Goal: Task Accomplishment & Management: Complete application form

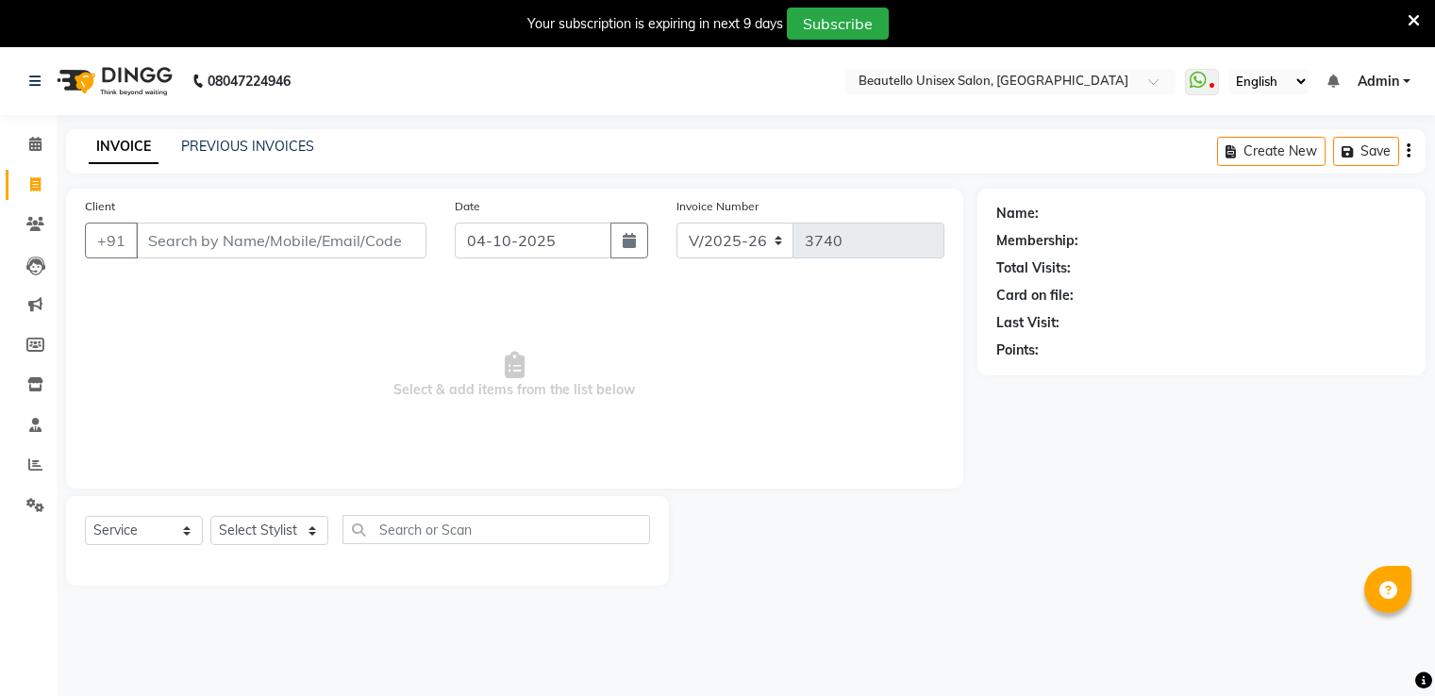
select select "5051"
select select "service"
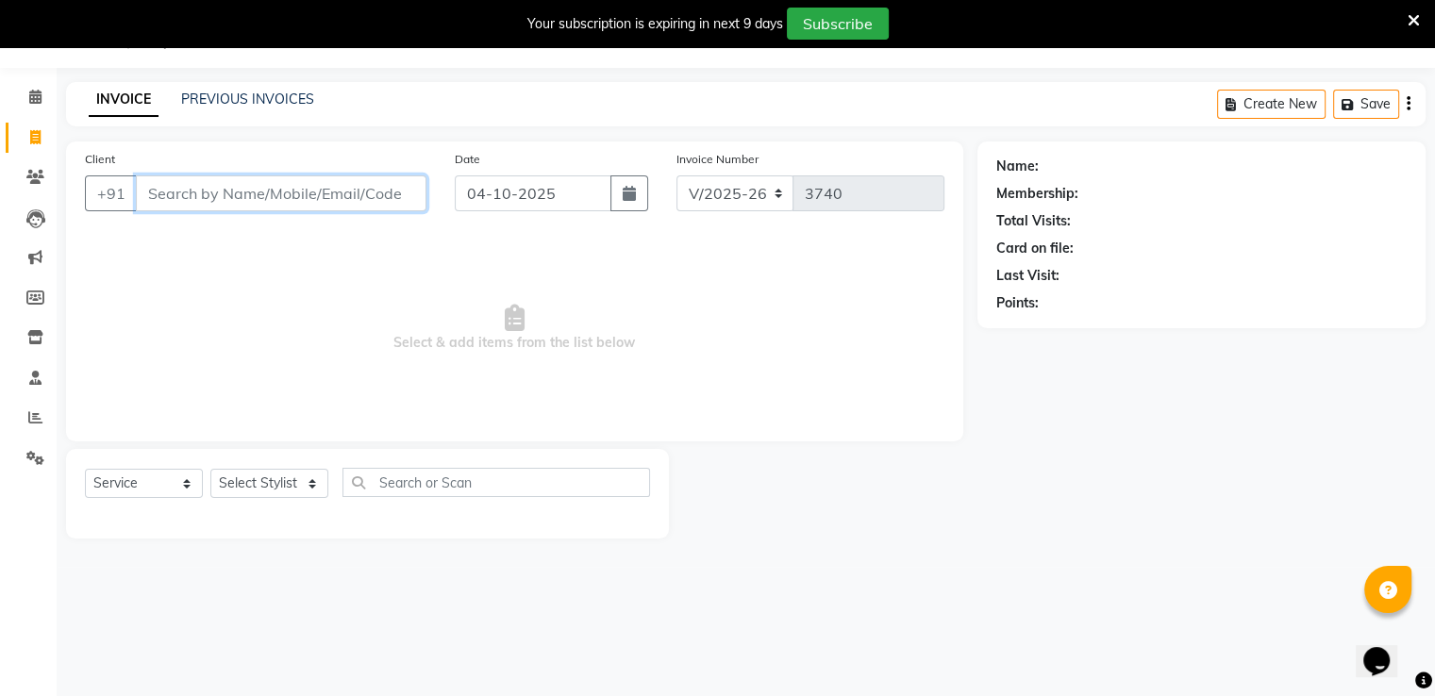
click at [225, 205] on input "Client" at bounding box center [281, 194] width 291 height 36
click at [165, 182] on input "Client" at bounding box center [281, 194] width 291 height 36
type input "9833561989"
click at [204, 191] on input "9833561989" at bounding box center [233, 194] width 194 height 36
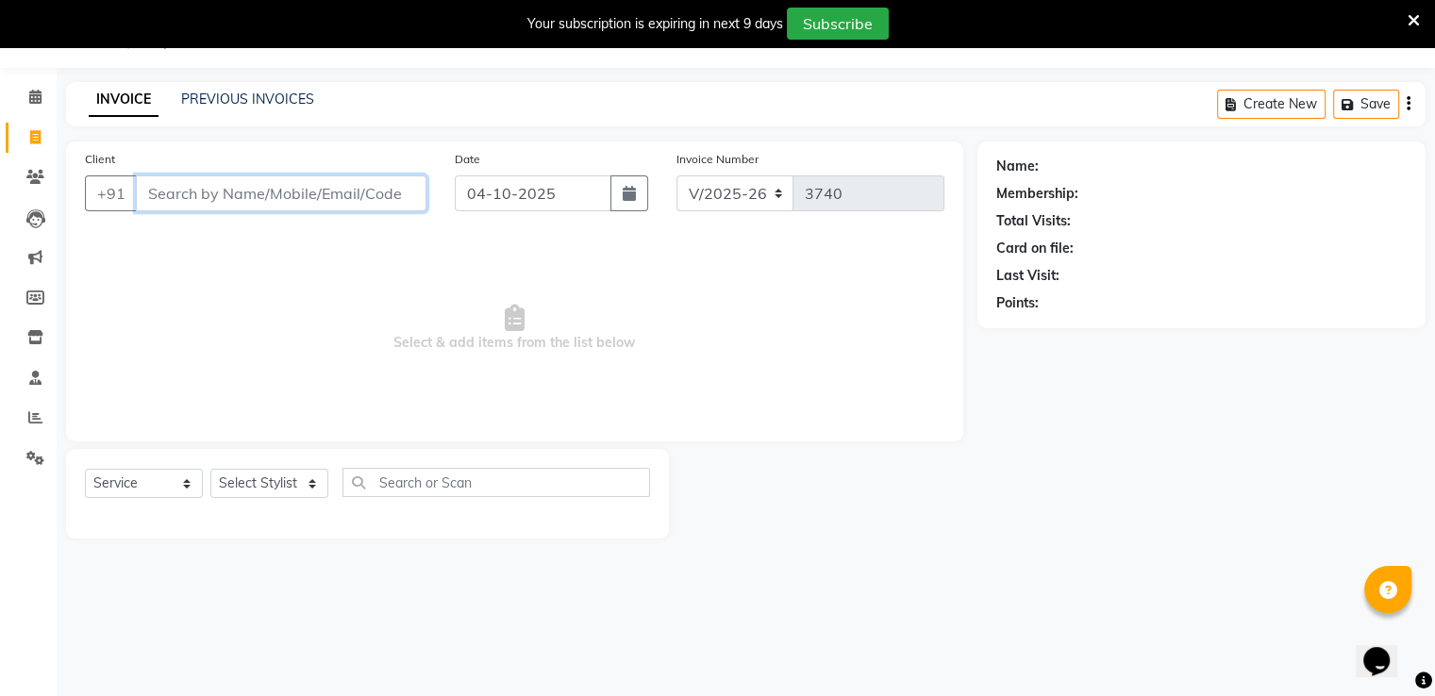
type input "7"
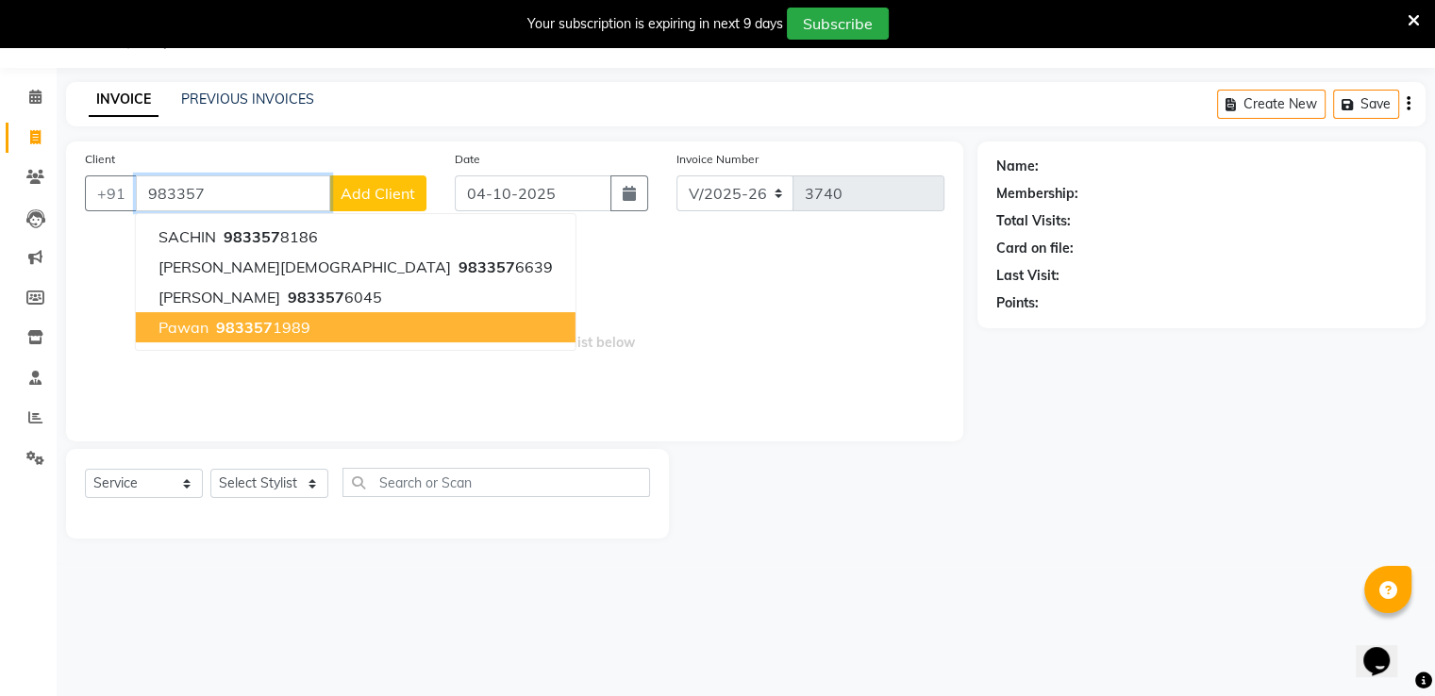
click at [208, 336] on span "pawan" at bounding box center [184, 327] width 50 height 19
type input "9833571989"
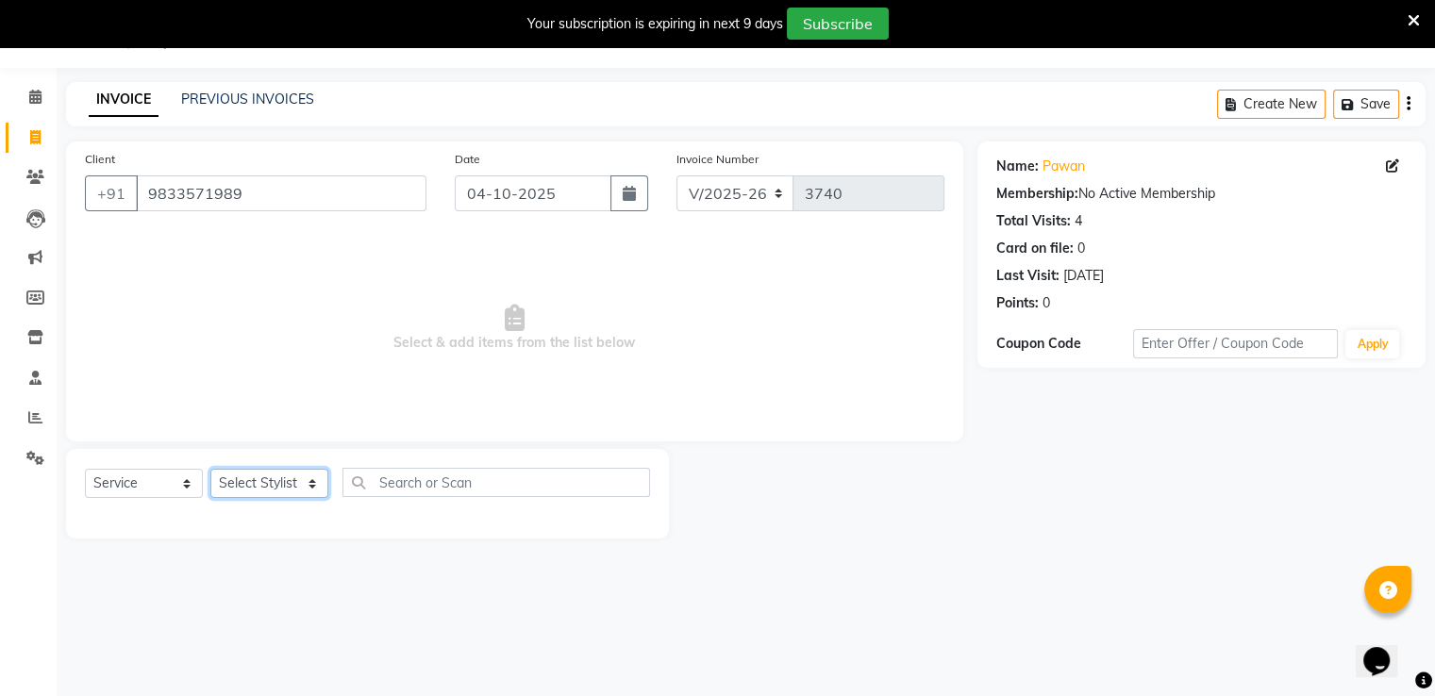
click at [260, 484] on select "Select Stylist Akki [PERSON_NAME] [PERSON_NAME] [PERSON_NAME] Sameer [PERSON_NA…" at bounding box center [269, 483] width 118 height 29
select select "31995"
click at [210, 470] on select "Select Stylist Akki [PERSON_NAME] [PERSON_NAME] [PERSON_NAME] Sameer [PERSON_NA…" at bounding box center [269, 483] width 118 height 29
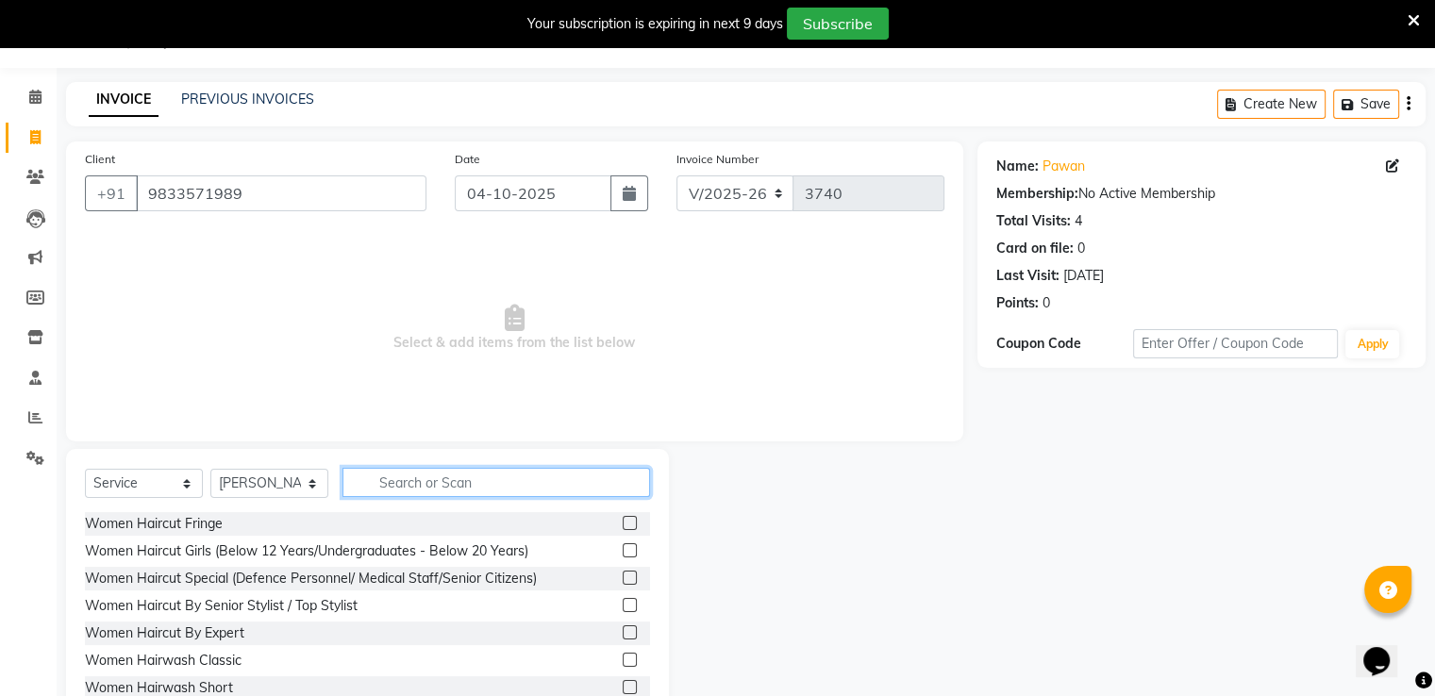
click at [398, 479] on input "text" at bounding box center [497, 482] width 308 height 29
type input "HAIRC"
click at [623, 657] on label at bounding box center [630, 660] width 14 height 14
click at [623, 657] on input "checkbox" at bounding box center [629, 661] width 12 height 12
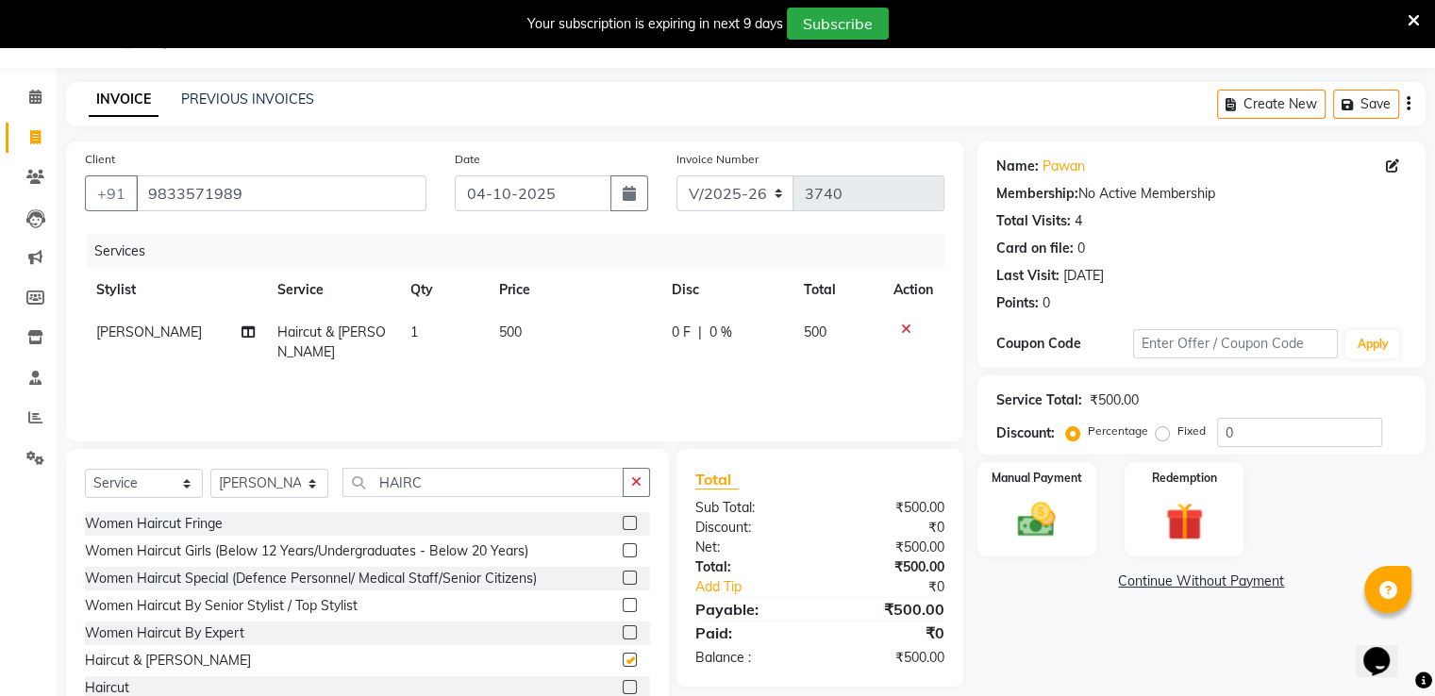
checkbox input "false"
click at [1078, 534] on div "Manual Payment" at bounding box center [1037, 508] width 124 height 97
click at [1138, 578] on span "CASH" at bounding box center [1134, 583] width 41 height 22
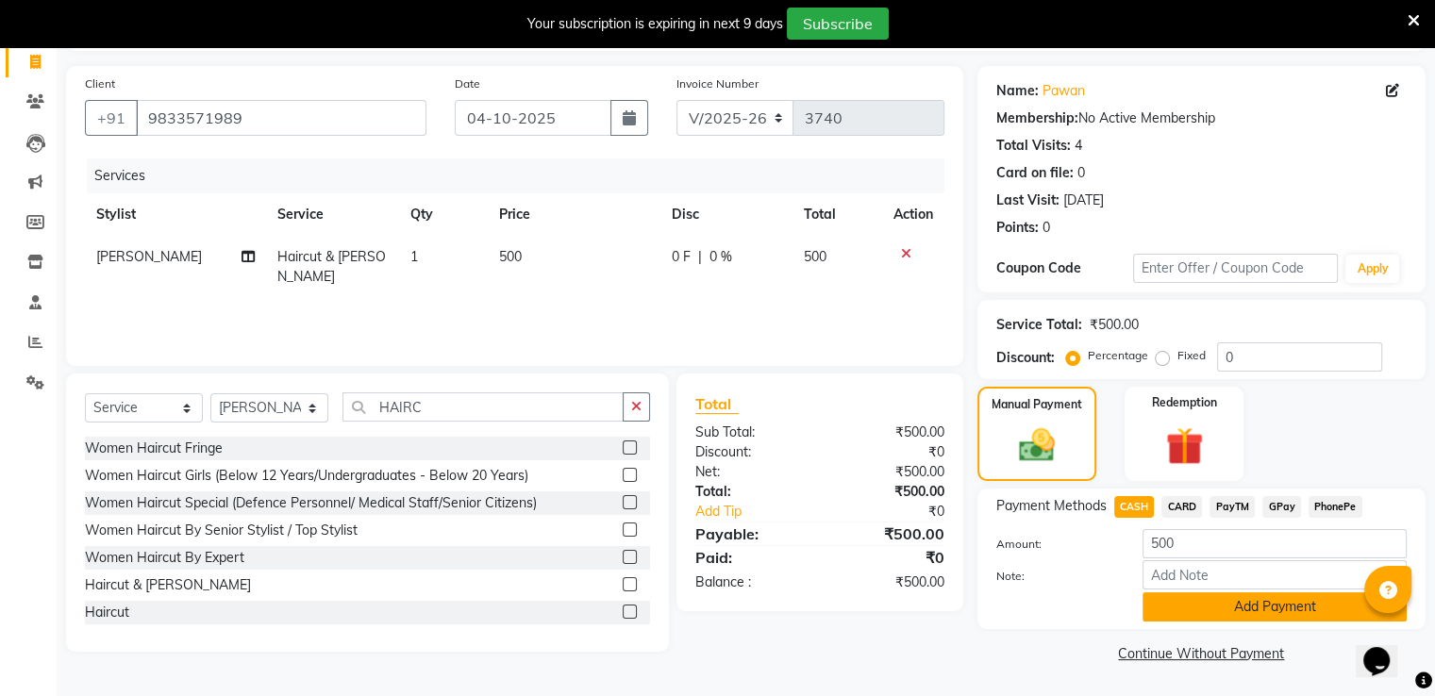
click at [1174, 610] on button "Add Payment" at bounding box center [1275, 607] width 264 height 29
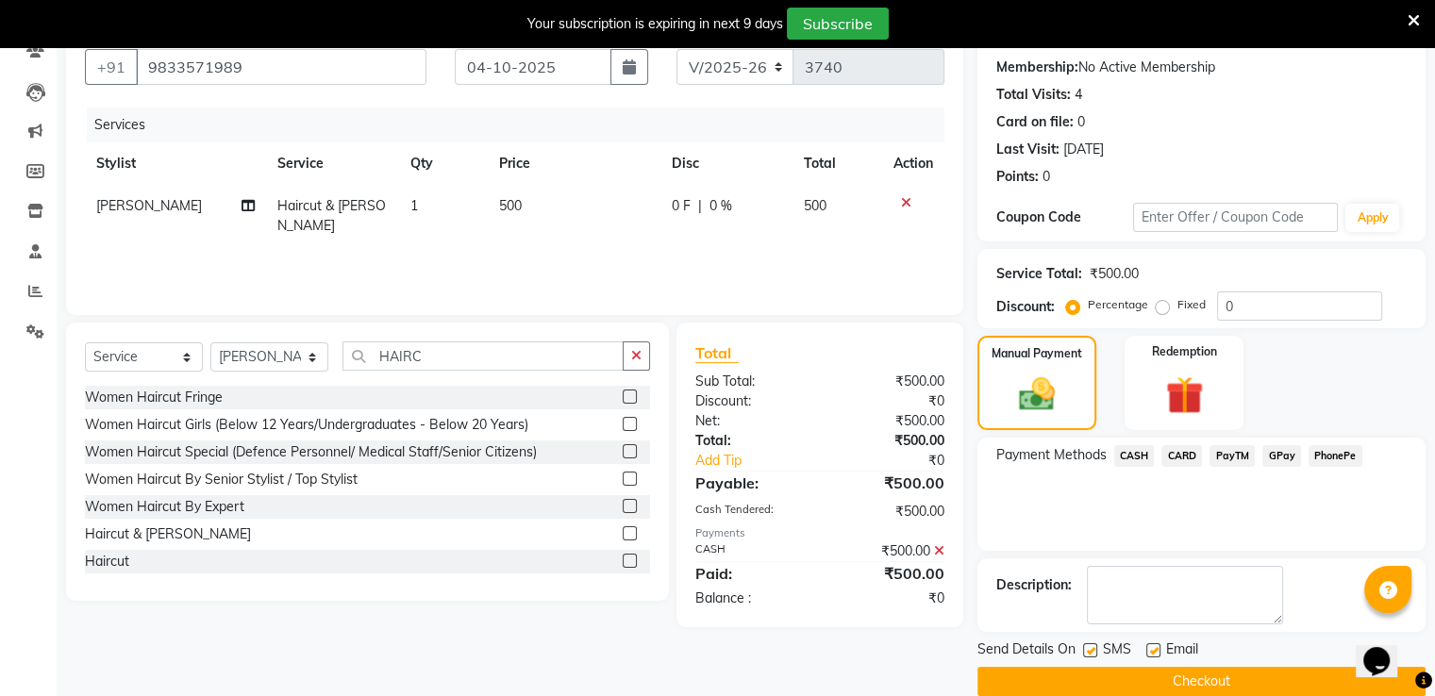
scroll to position [200, 0]
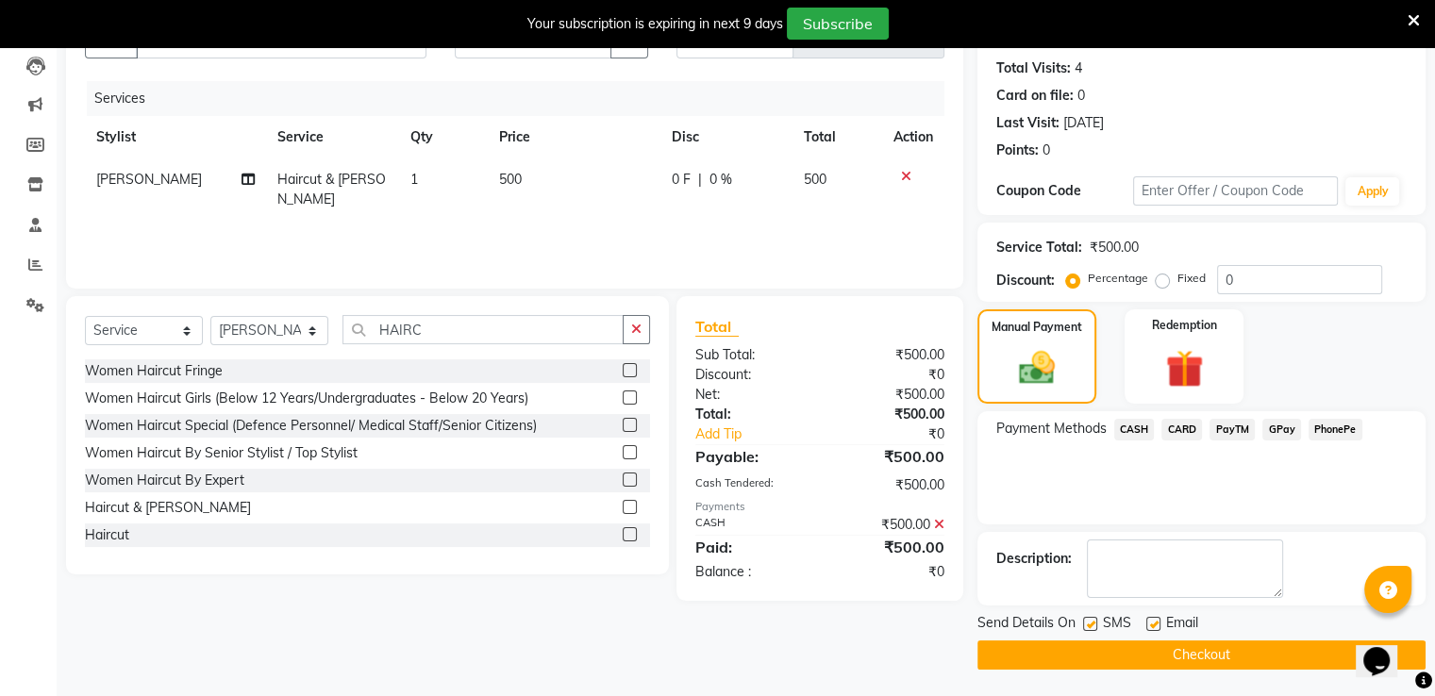
click at [1088, 622] on label at bounding box center [1090, 624] width 14 height 14
click at [1088, 622] on input "checkbox" at bounding box center [1089, 625] width 12 height 12
checkbox input "false"
click at [1101, 643] on button "Checkout" at bounding box center [1202, 655] width 448 height 29
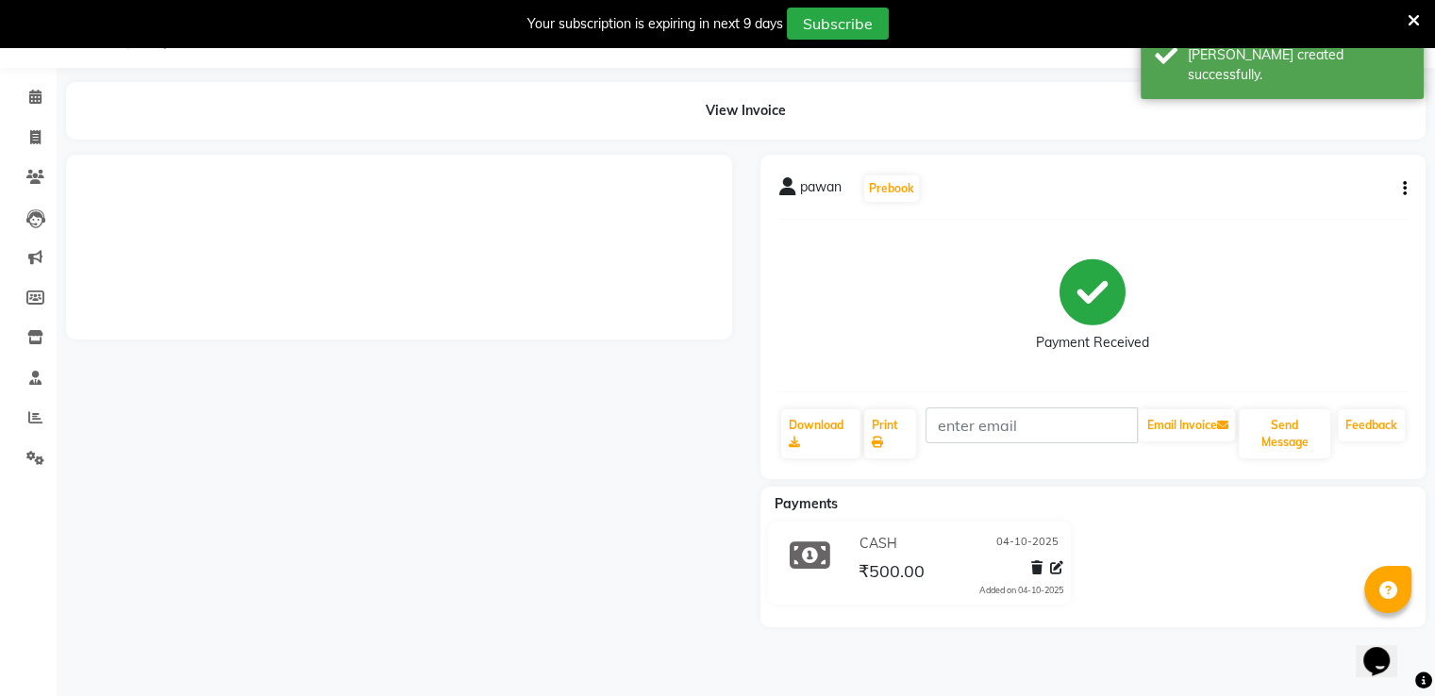
scroll to position [53, 0]
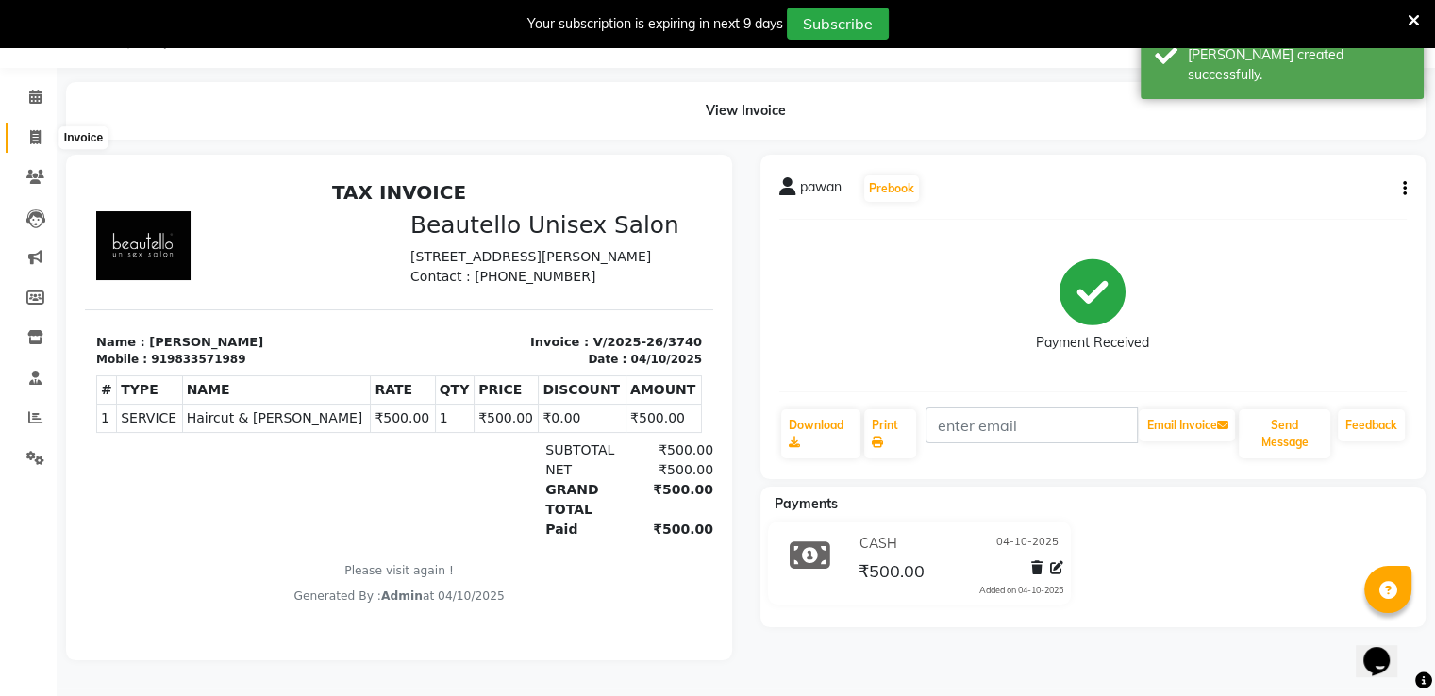
click at [30, 130] on icon at bounding box center [35, 137] width 10 height 14
select select "5051"
select select "service"
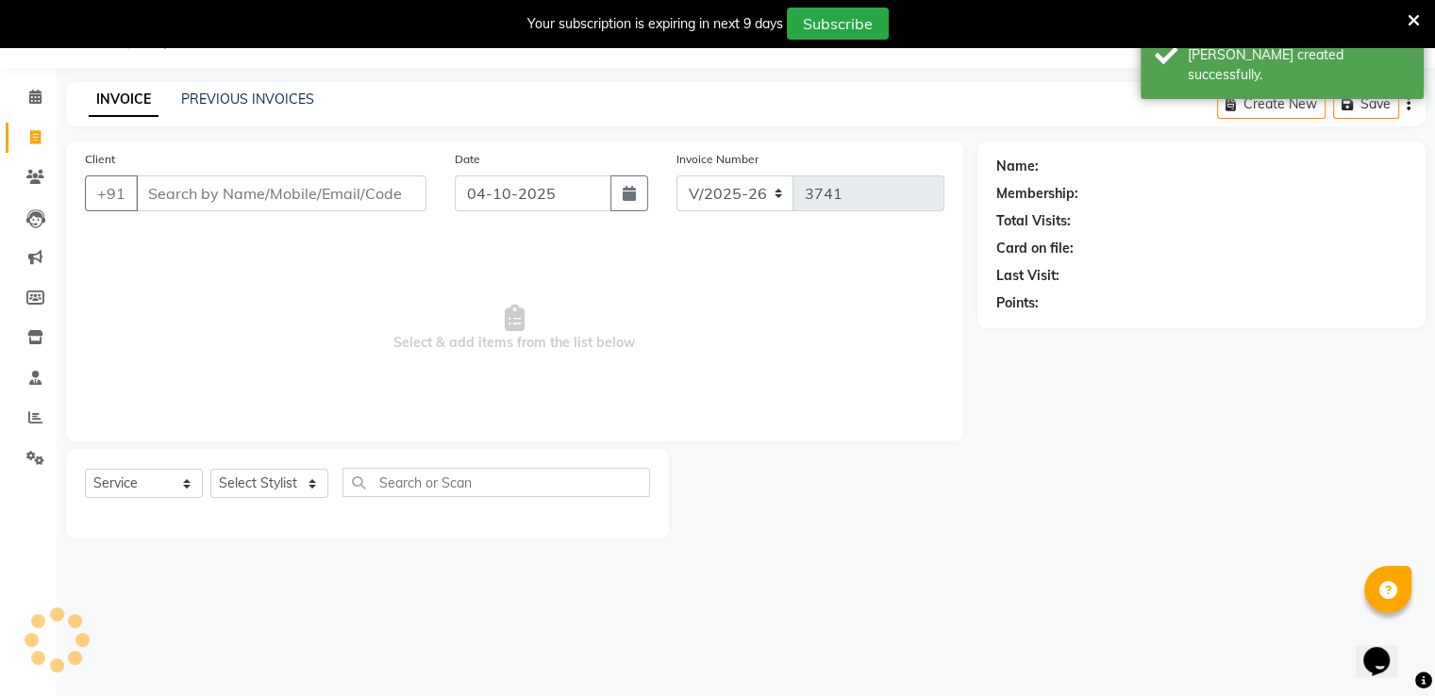
scroll to position [47, 0]
click at [192, 96] on link "PREVIOUS INVOICES" at bounding box center [247, 99] width 133 height 17
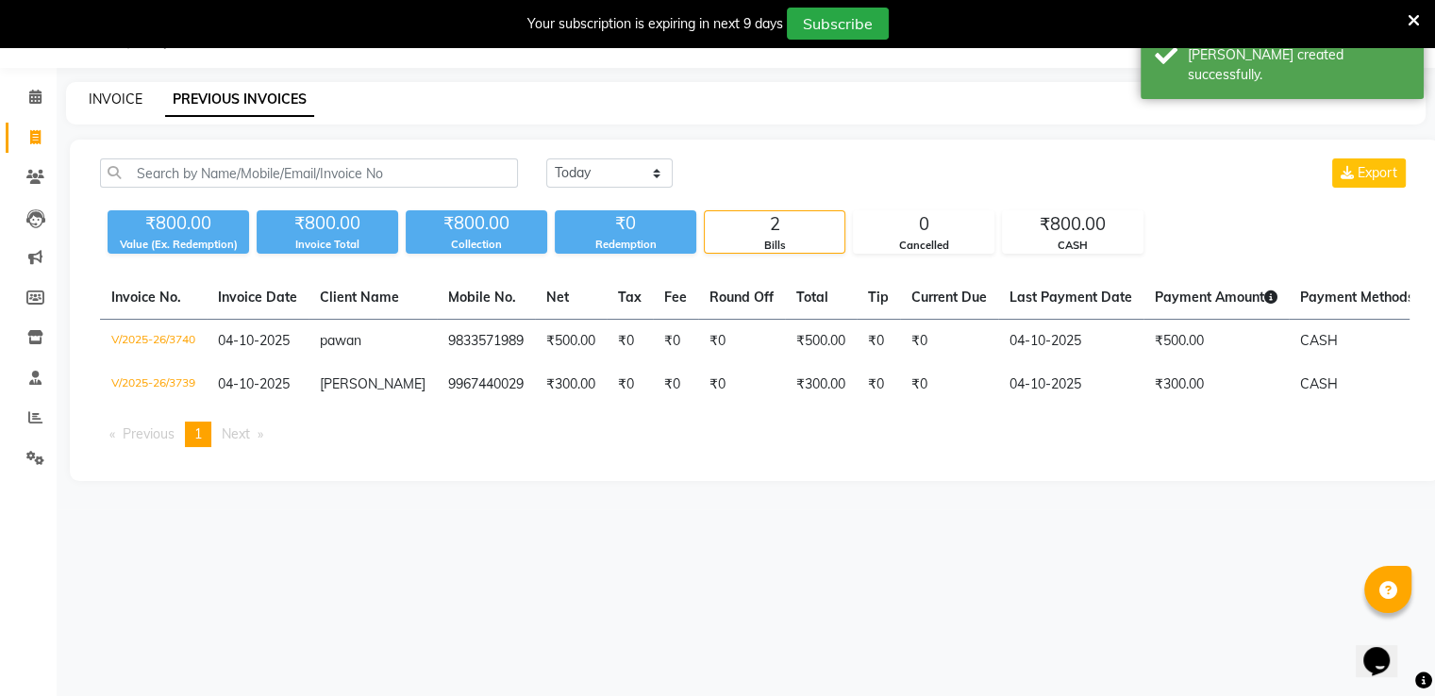
click at [117, 98] on link "INVOICE" at bounding box center [116, 99] width 54 height 17
select select "service"
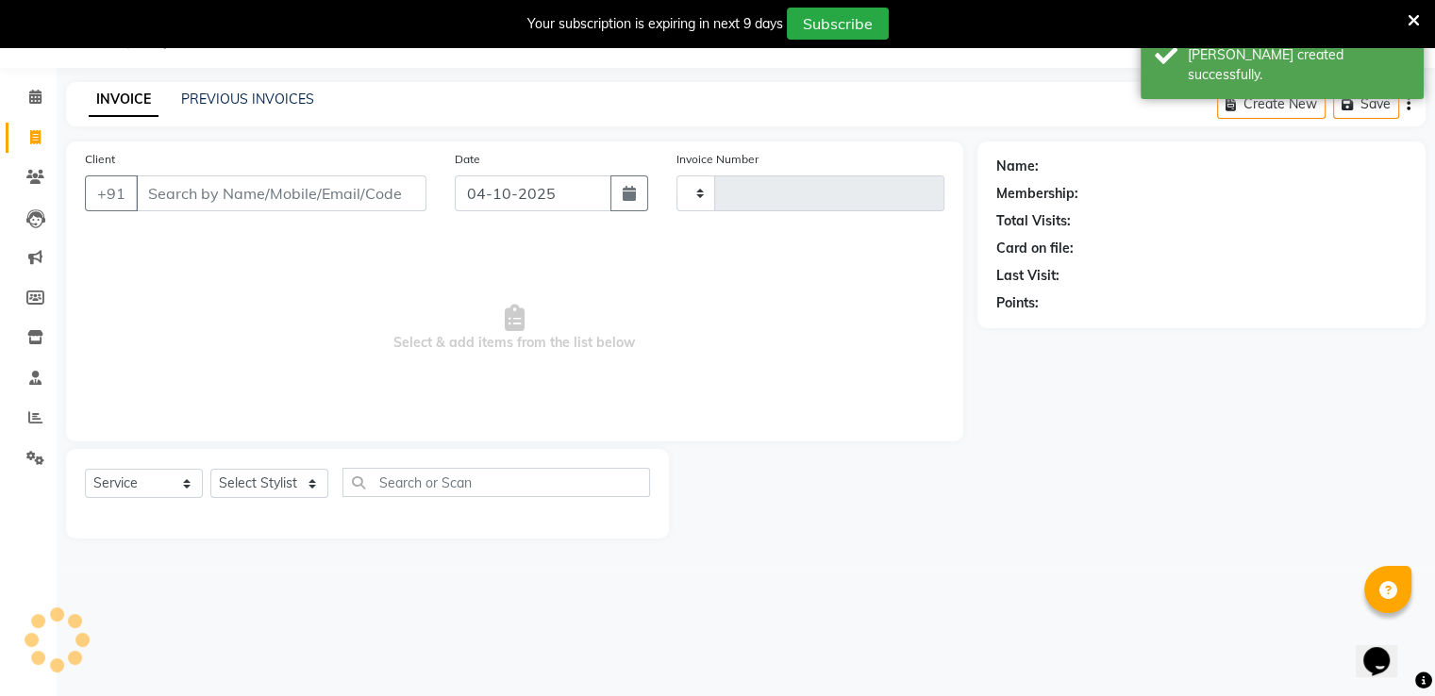
type input "3741"
select select "5051"
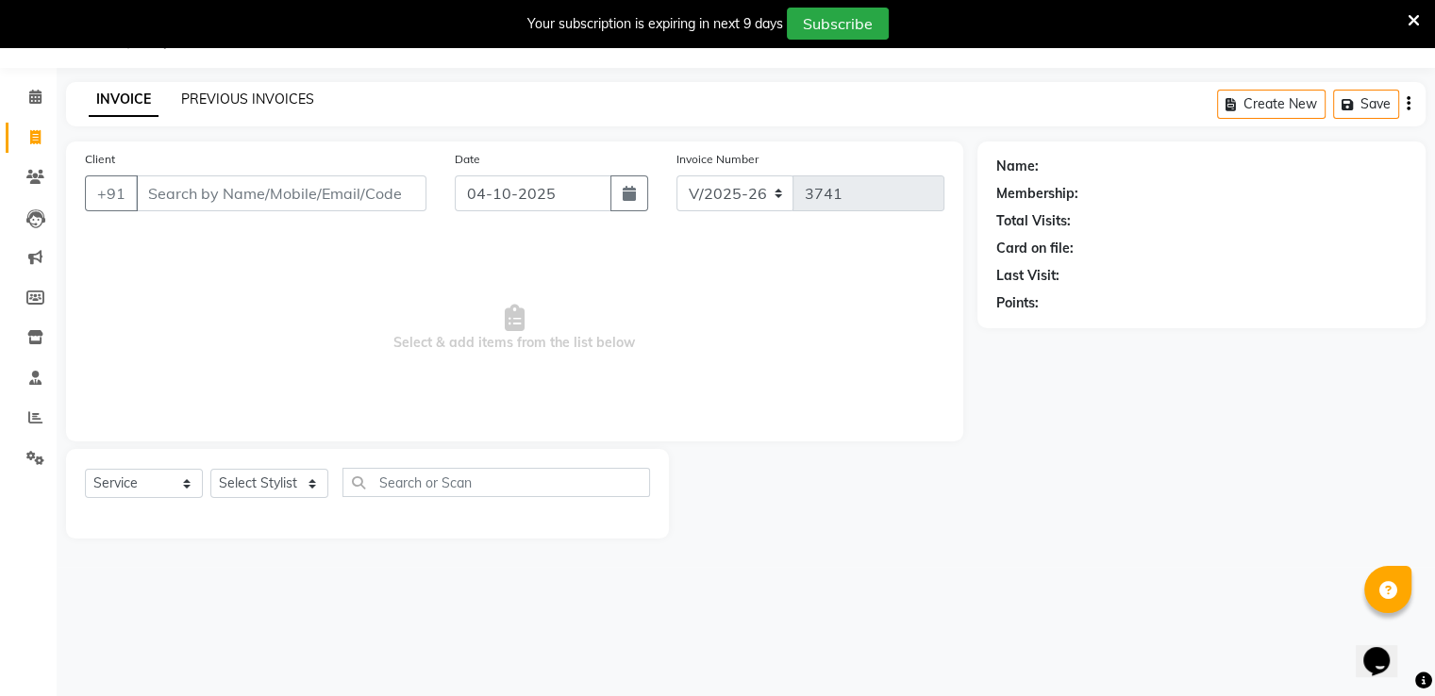
click at [192, 104] on link "PREVIOUS INVOICES" at bounding box center [247, 99] width 133 height 17
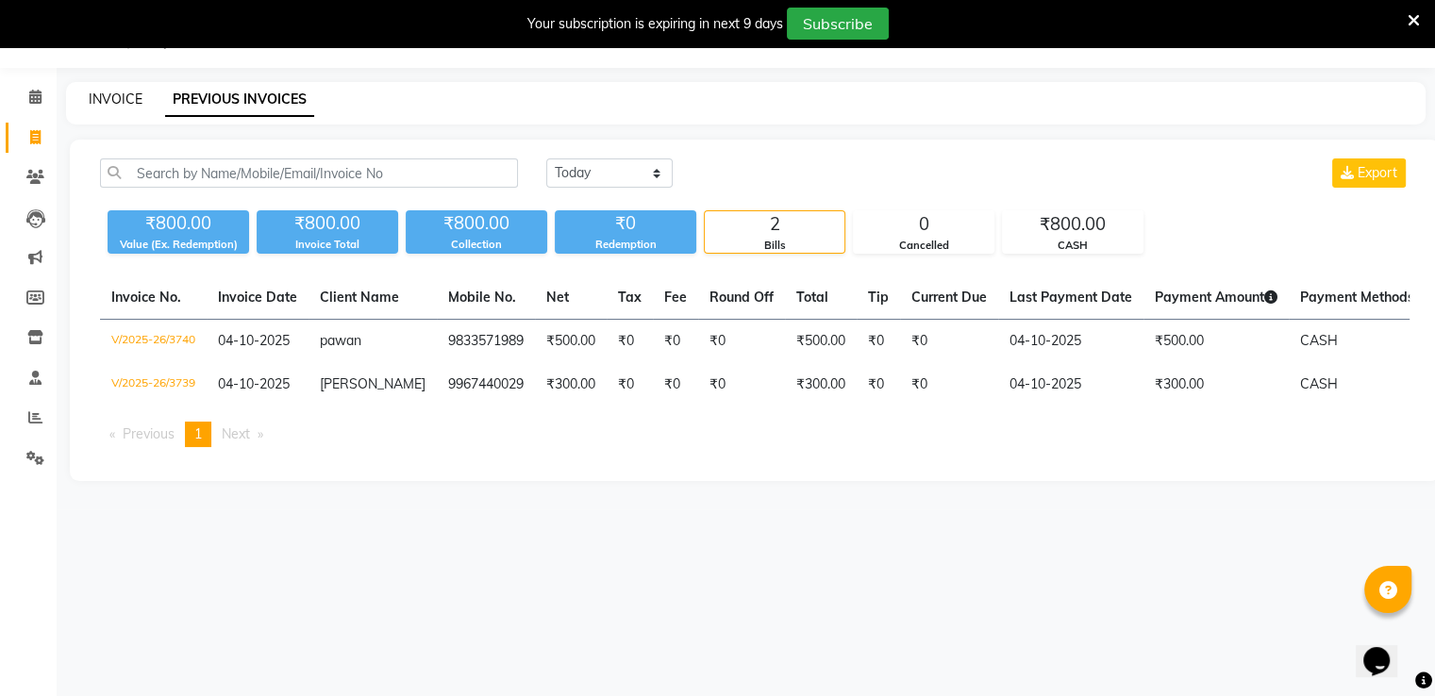
click at [112, 100] on link "INVOICE" at bounding box center [116, 99] width 54 height 17
select select "service"
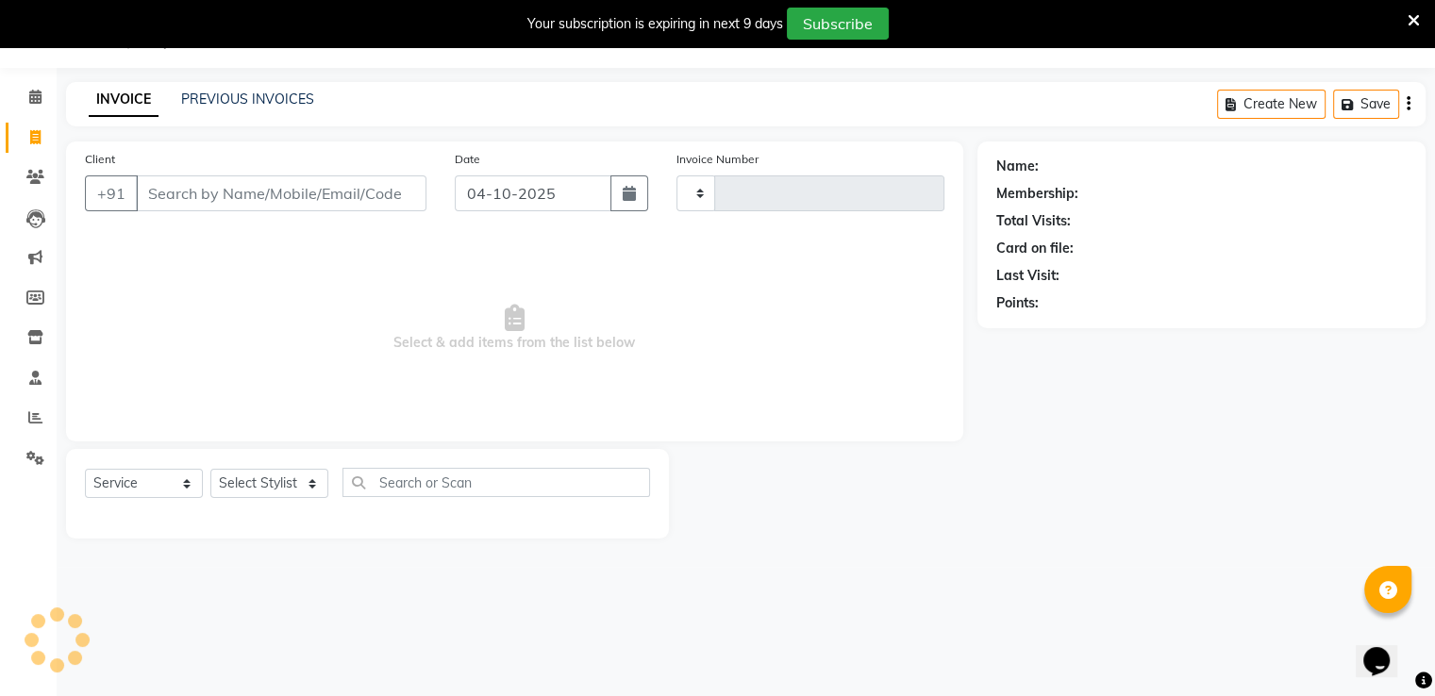
type input "3741"
select select "5051"
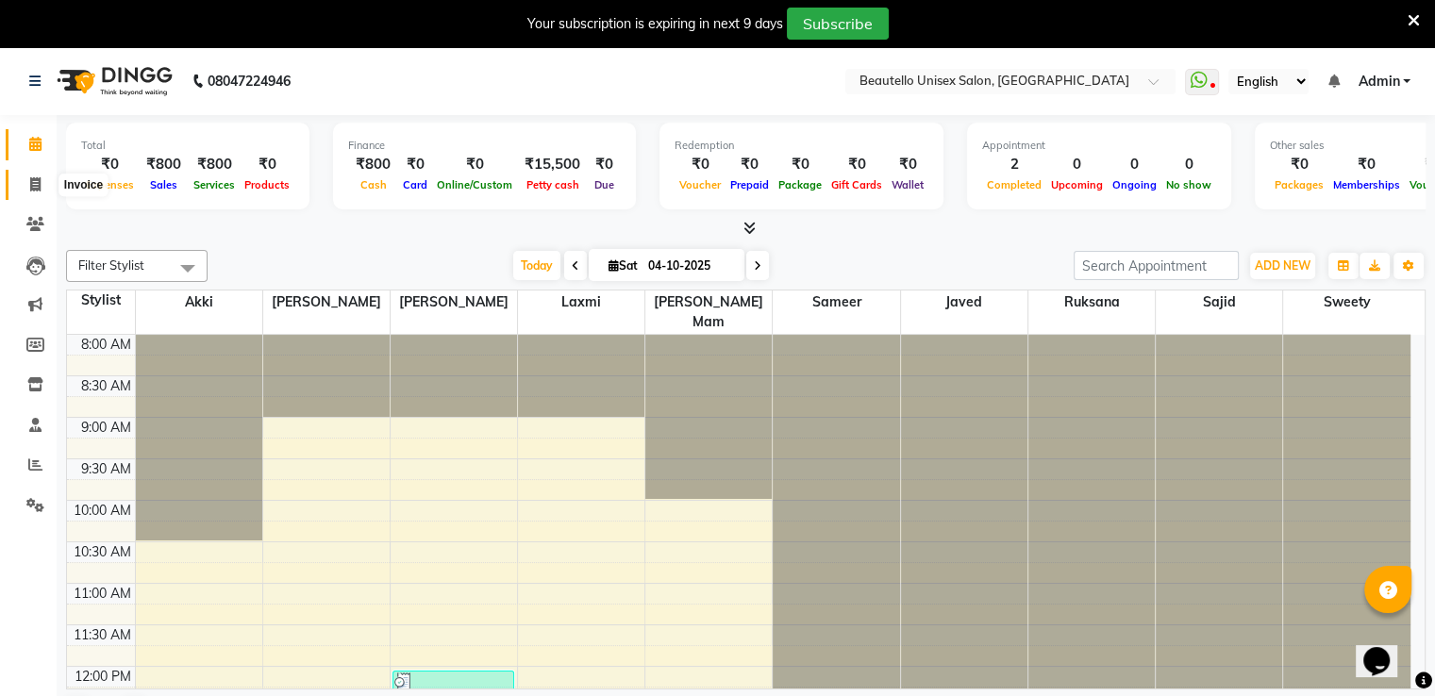
click at [28, 190] on span at bounding box center [35, 186] width 33 height 22
select select "5051"
select select "service"
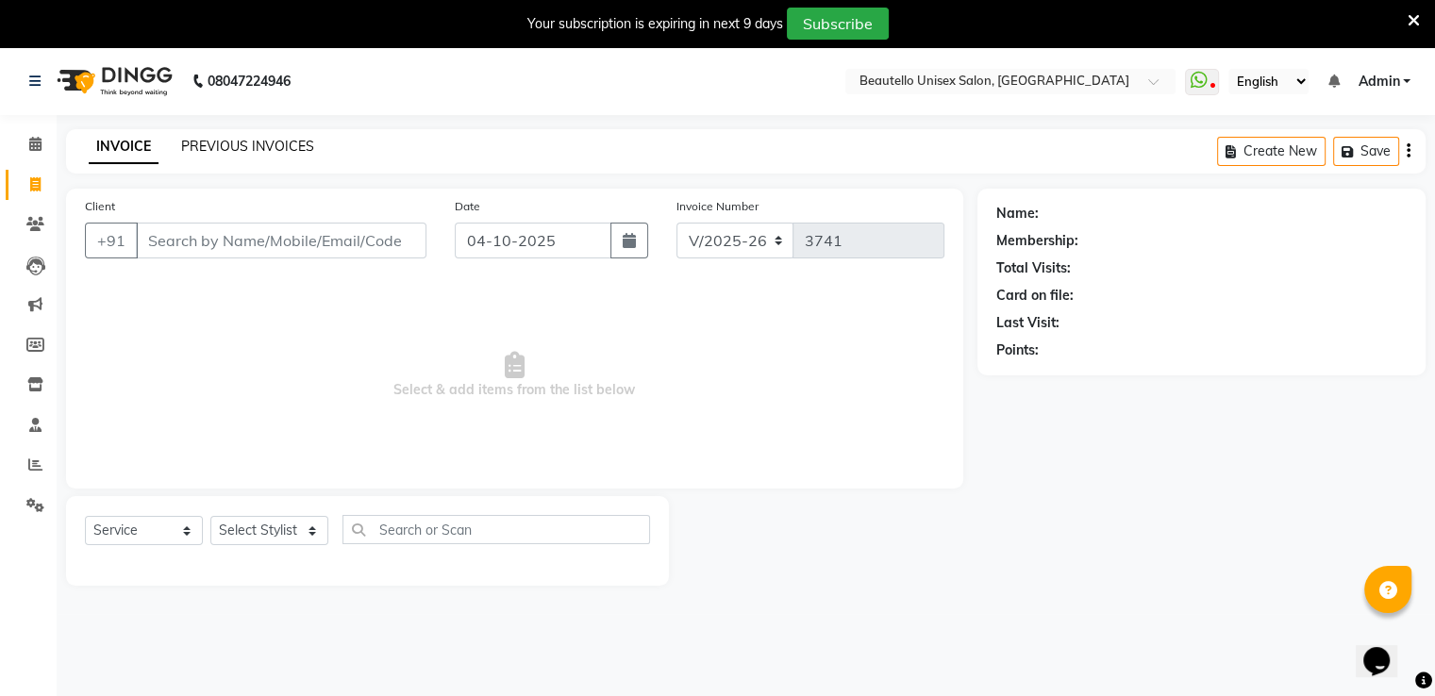
click at [232, 145] on link "PREVIOUS INVOICES" at bounding box center [247, 146] width 133 height 17
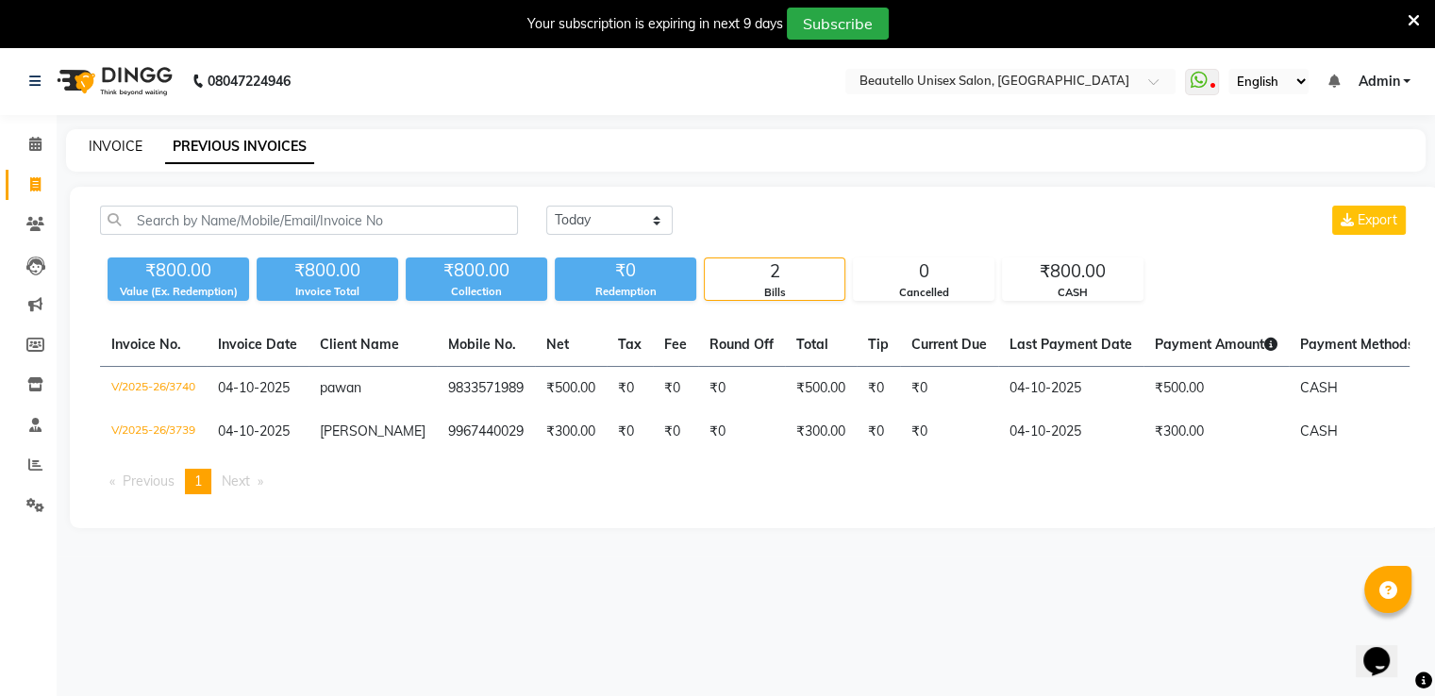
click at [132, 147] on link "INVOICE" at bounding box center [116, 146] width 54 height 17
select select "5051"
select select "service"
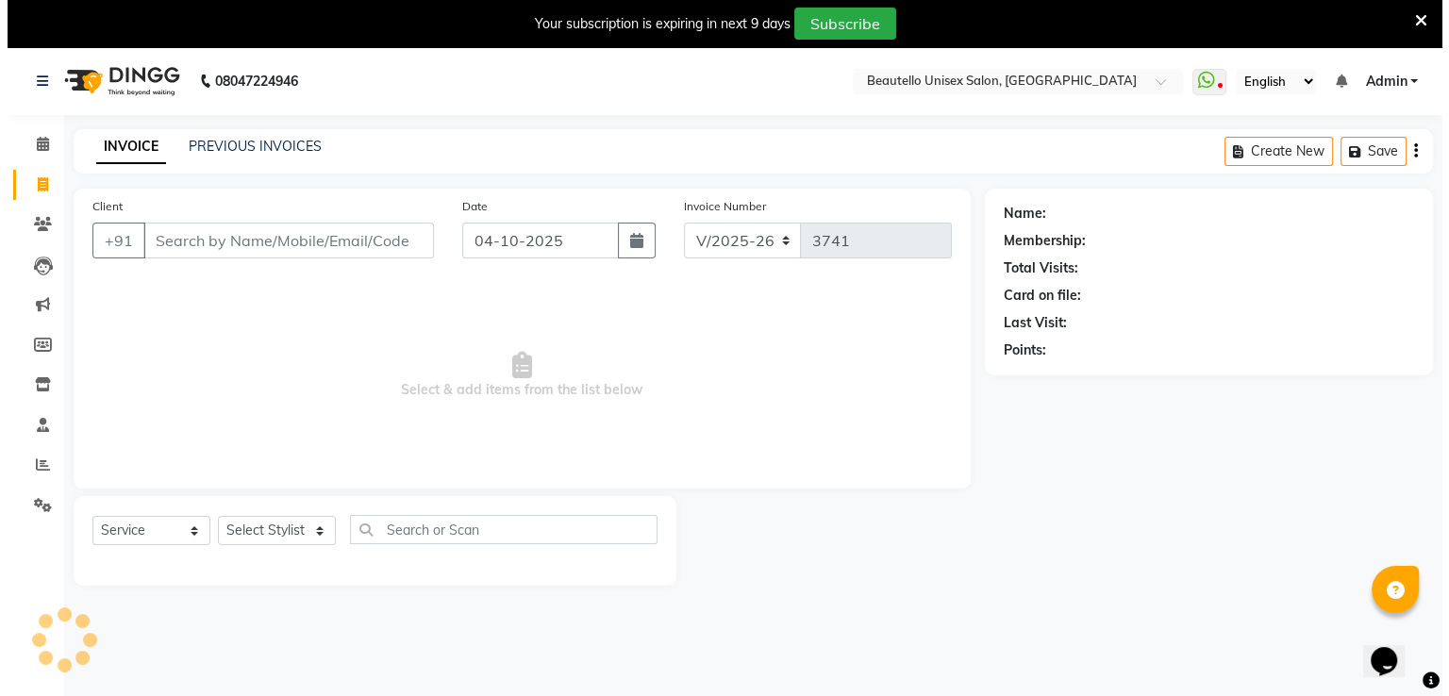
scroll to position [11, 0]
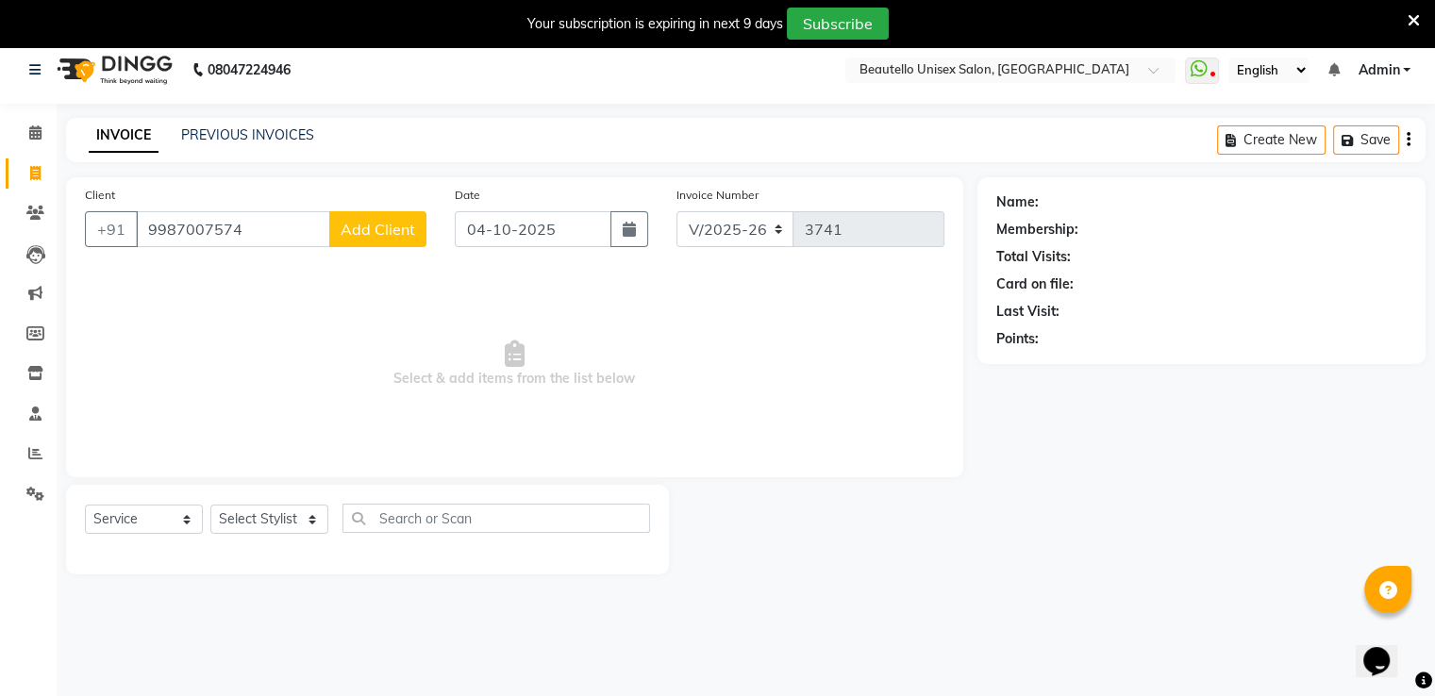
type input "9987007574"
click at [381, 231] on span "Add Client" at bounding box center [378, 229] width 75 height 19
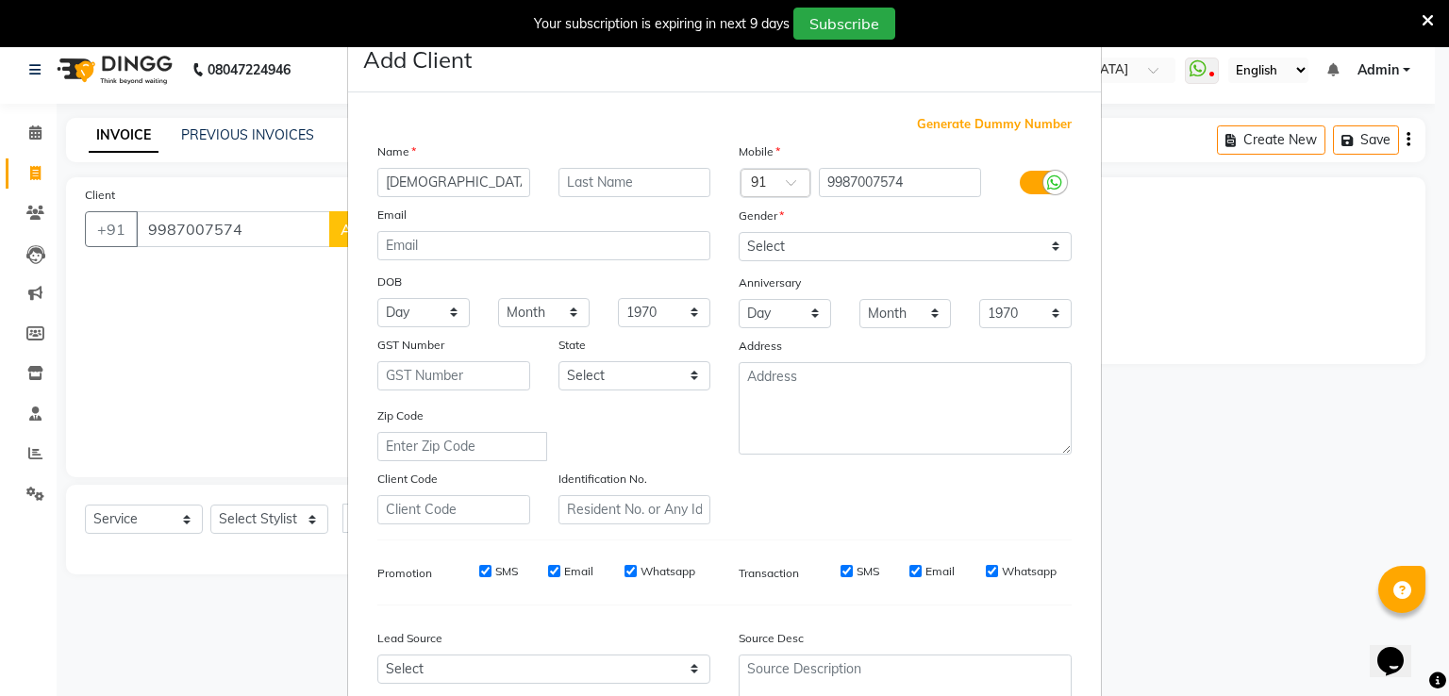
type input "[DEMOGRAPHIC_DATA]"
click at [805, 242] on select "Select [DEMOGRAPHIC_DATA] [DEMOGRAPHIC_DATA] Other Prefer Not To Say" at bounding box center [905, 246] width 333 height 29
select select "[DEMOGRAPHIC_DATA]"
click at [739, 233] on select "Select [DEMOGRAPHIC_DATA] [DEMOGRAPHIC_DATA] Other Prefer Not To Say" at bounding box center [905, 246] width 333 height 29
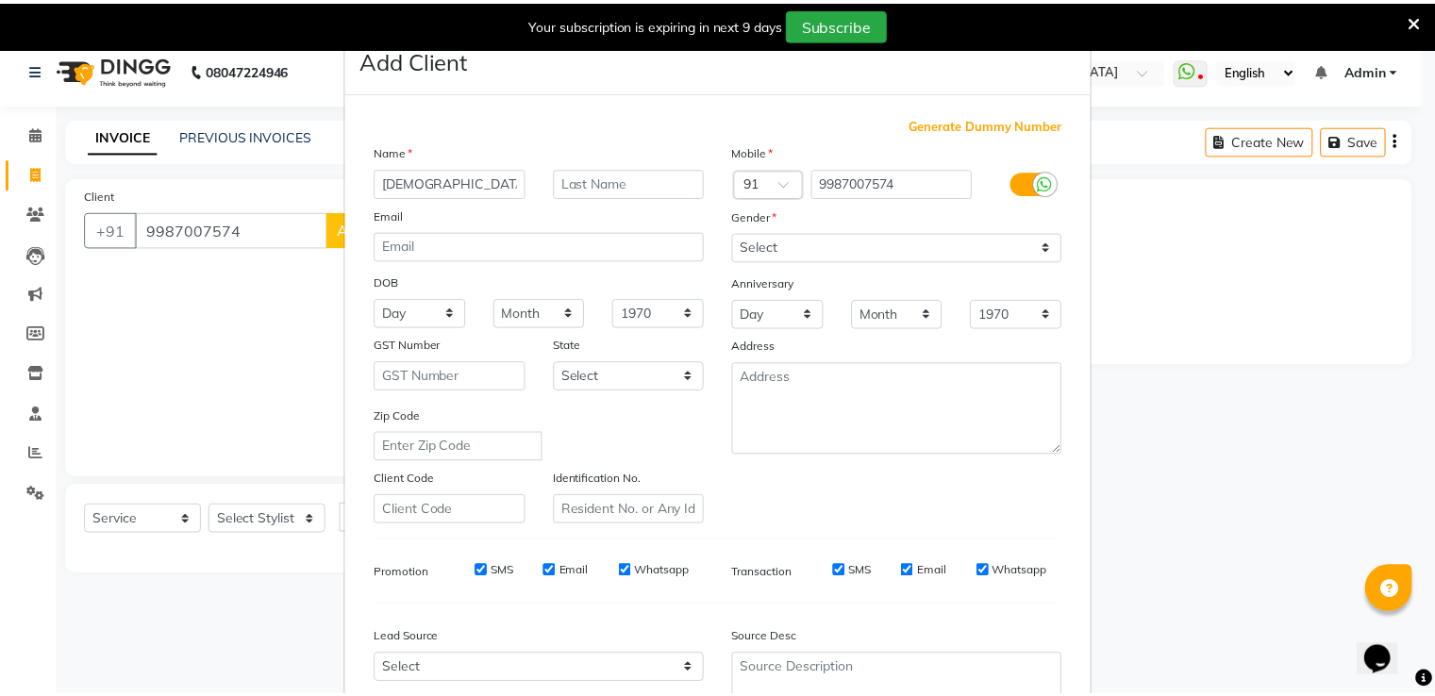
scroll to position [184, 0]
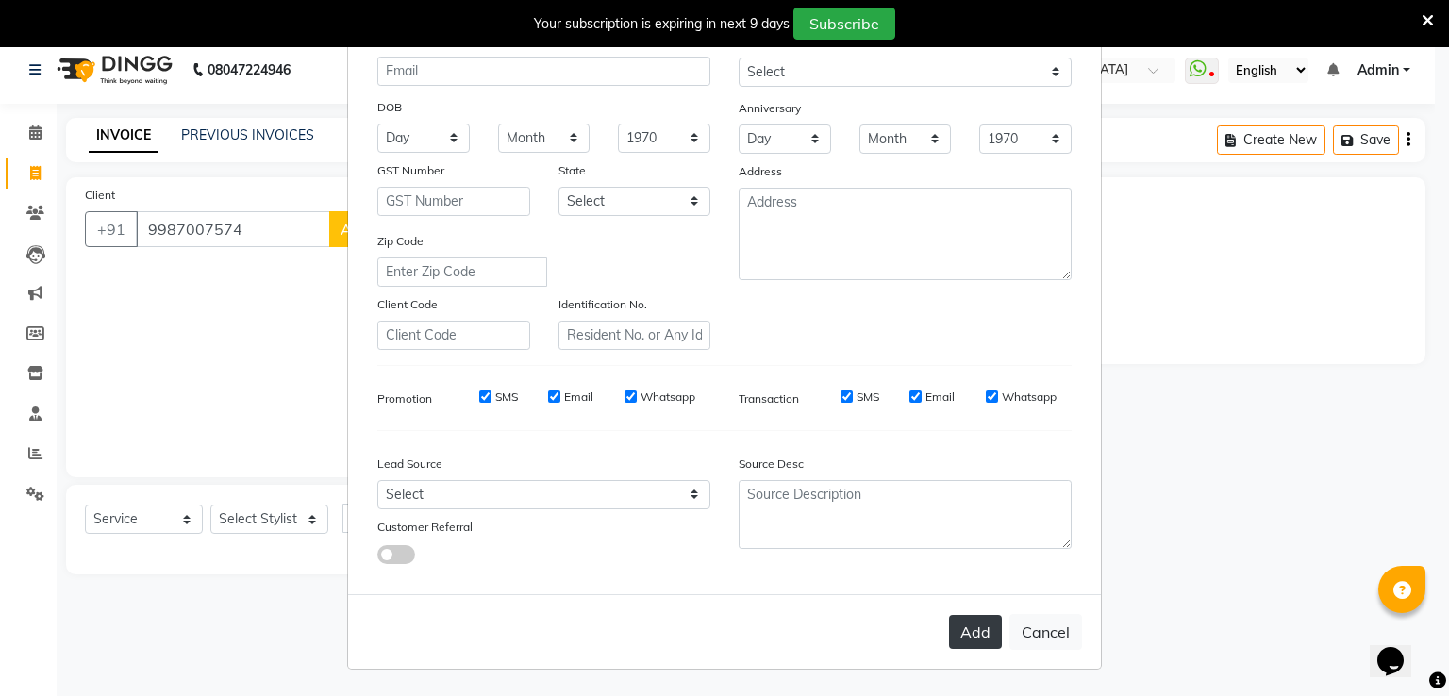
click at [970, 636] on button "Add" at bounding box center [975, 632] width 53 height 34
select select
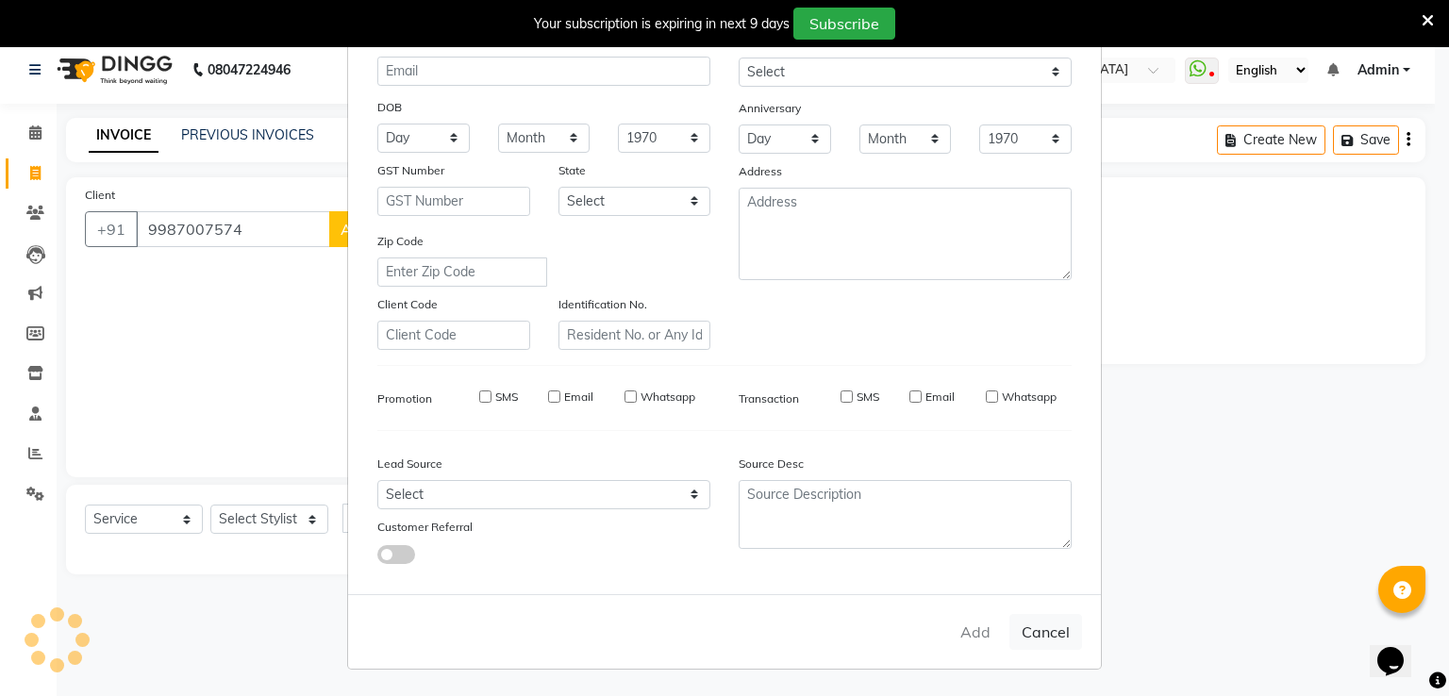
select select
checkbox input "false"
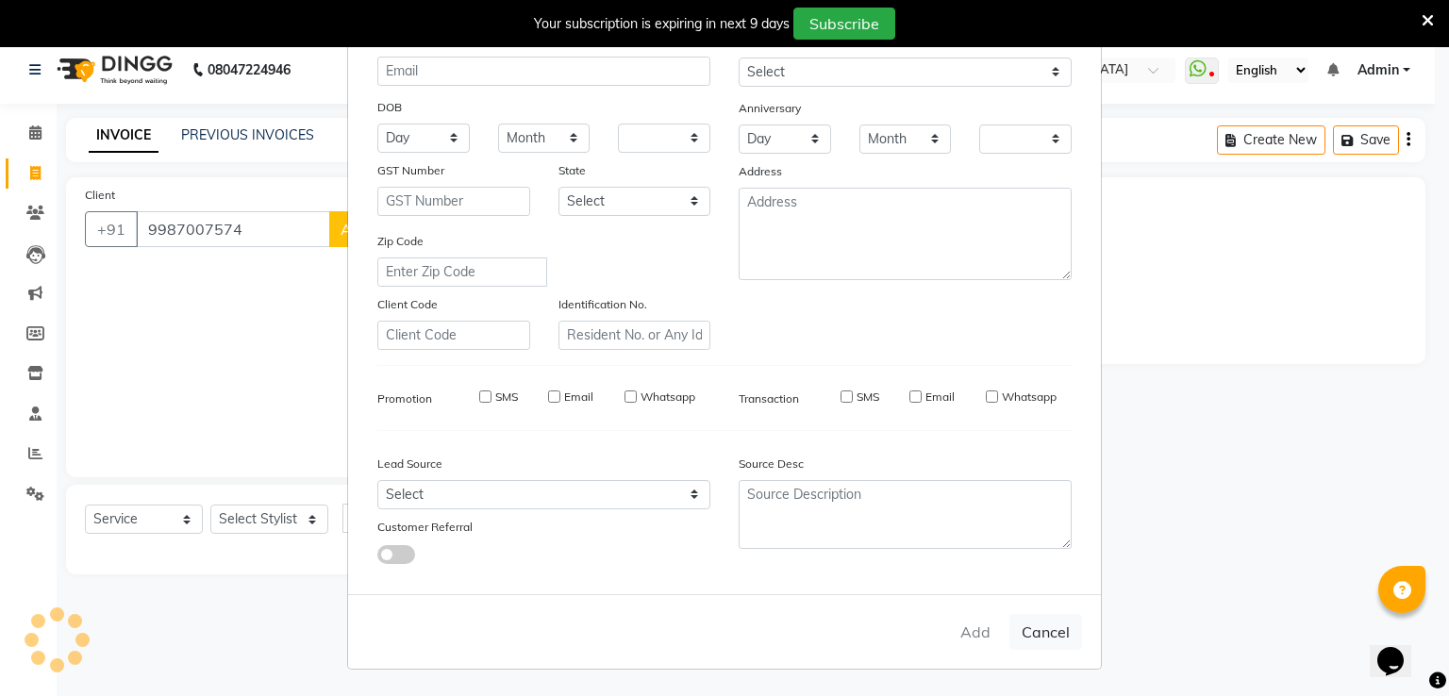
checkbox input "false"
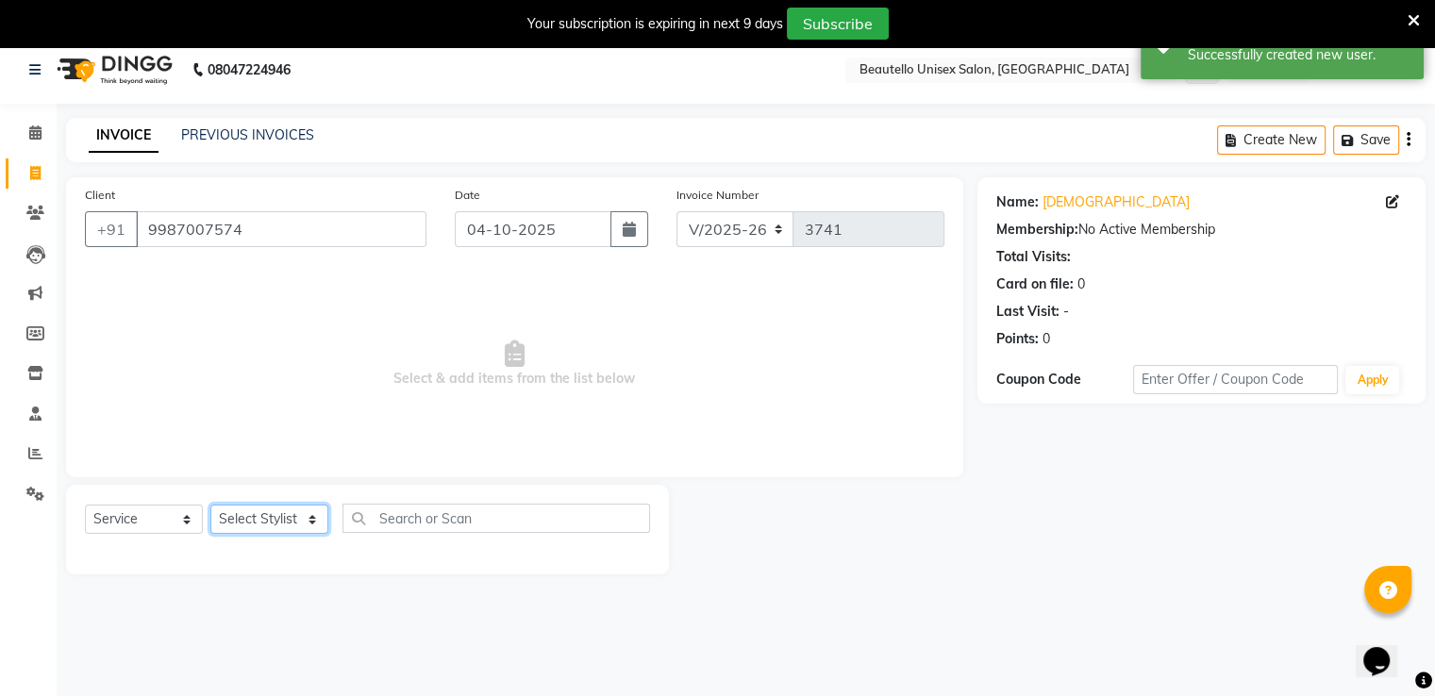
click at [245, 517] on select "Select Stylist Akki [PERSON_NAME] [PERSON_NAME] [PERSON_NAME] Sameer [PERSON_NA…" at bounding box center [269, 519] width 118 height 29
select select "31995"
click at [210, 506] on select "Select Stylist Akki [PERSON_NAME] [PERSON_NAME] [PERSON_NAME] Sameer [PERSON_NA…" at bounding box center [269, 519] width 118 height 29
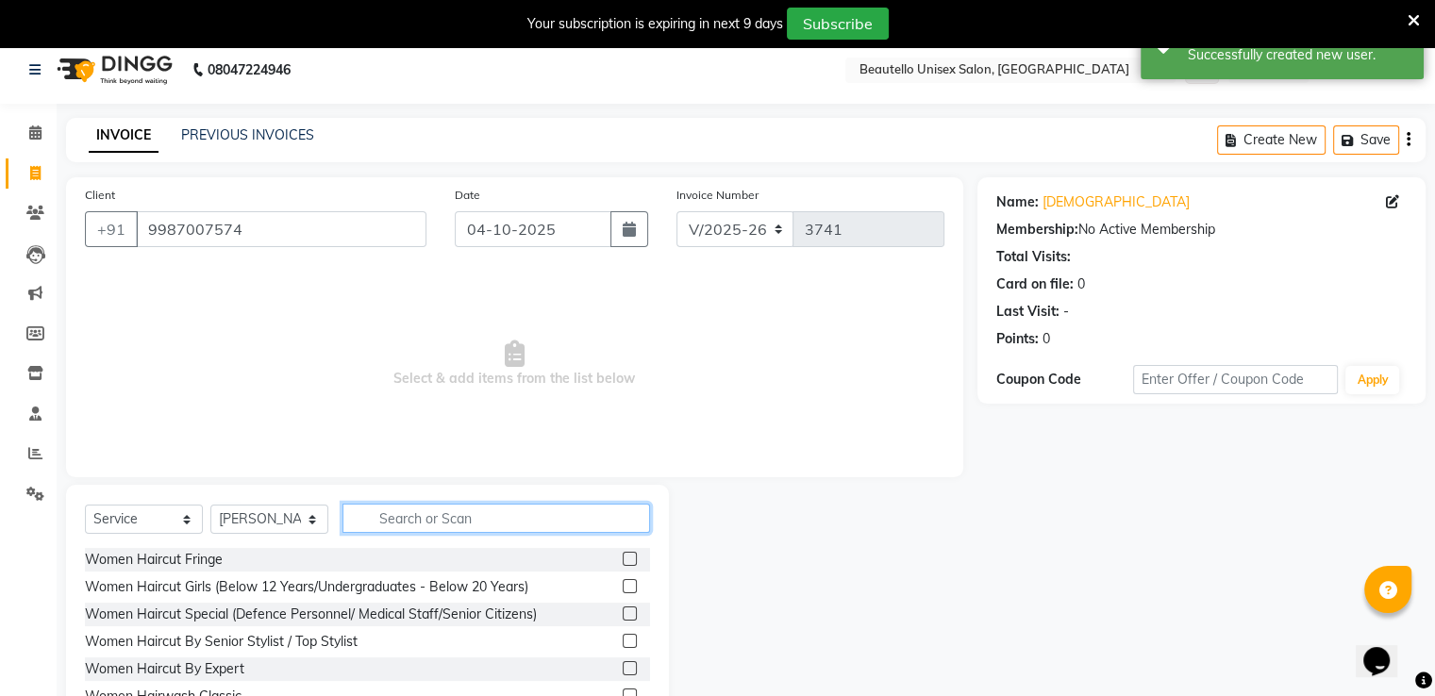
click at [426, 522] on input "text" at bounding box center [497, 518] width 308 height 29
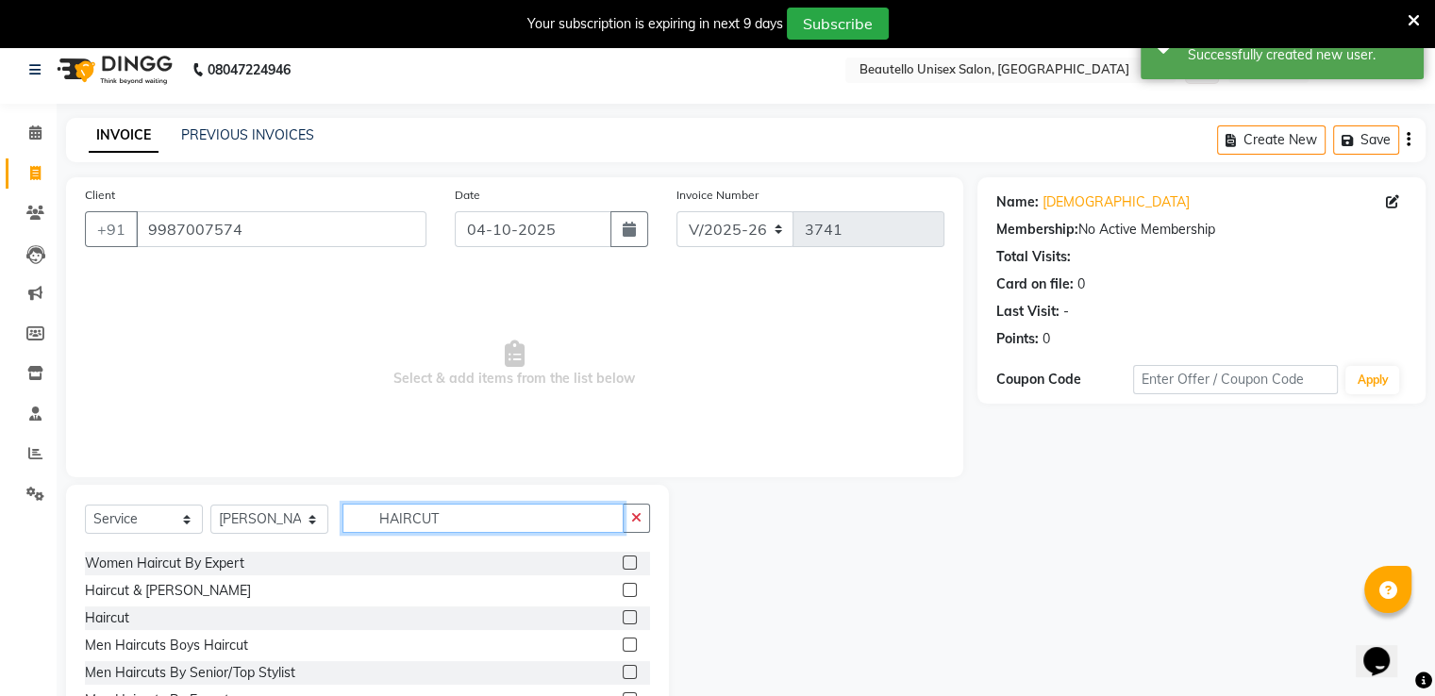
scroll to position [110, 0]
type input "HAIRCUT"
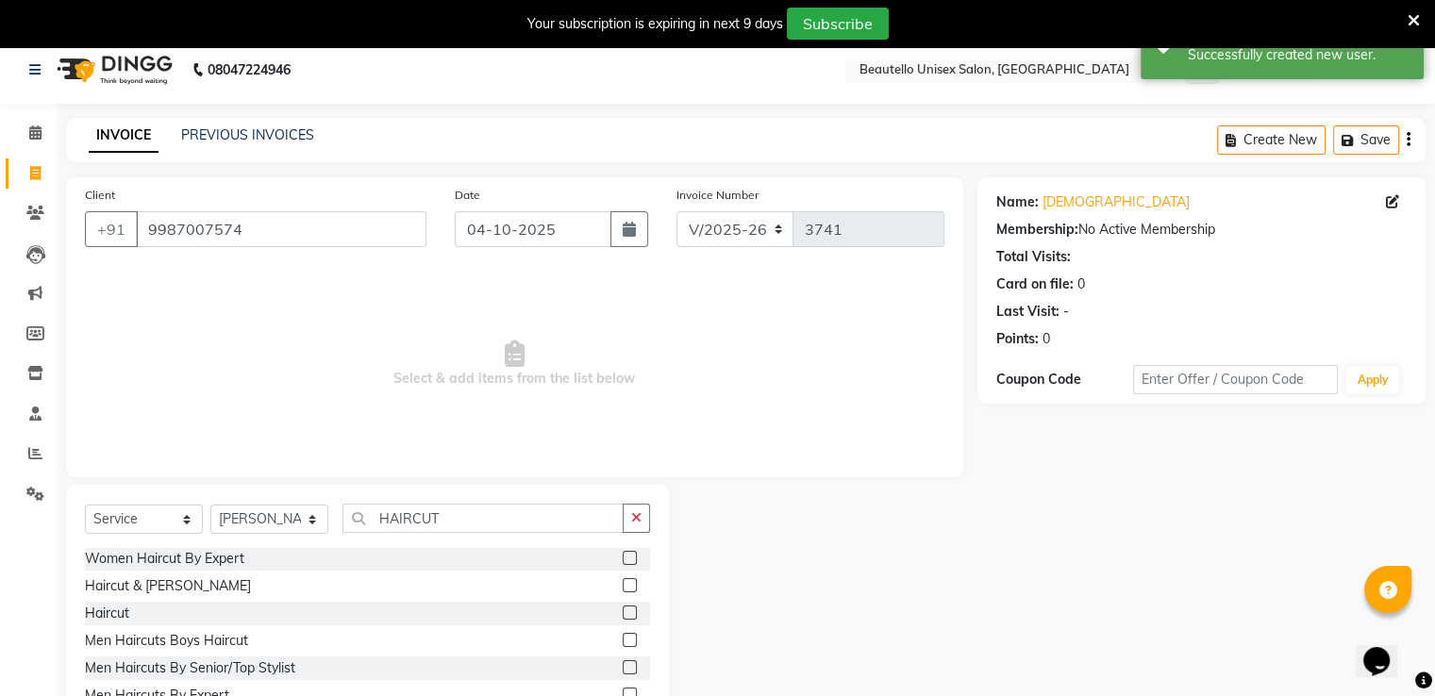
click at [623, 617] on label at bounding box center [630, 613] width 14 height 14
click at [623, 617] on input "checkbox" at bounding box center [629, 614] width 12 height 12
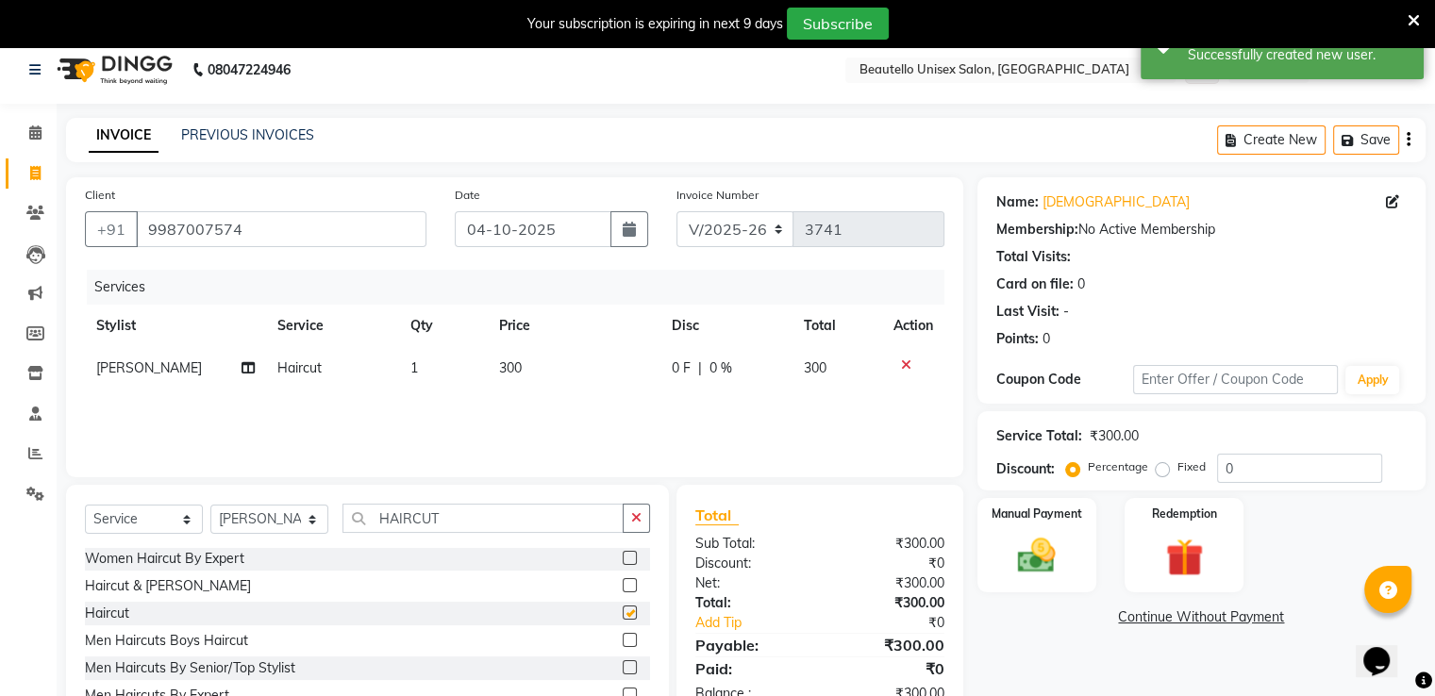
checkbox input "false"
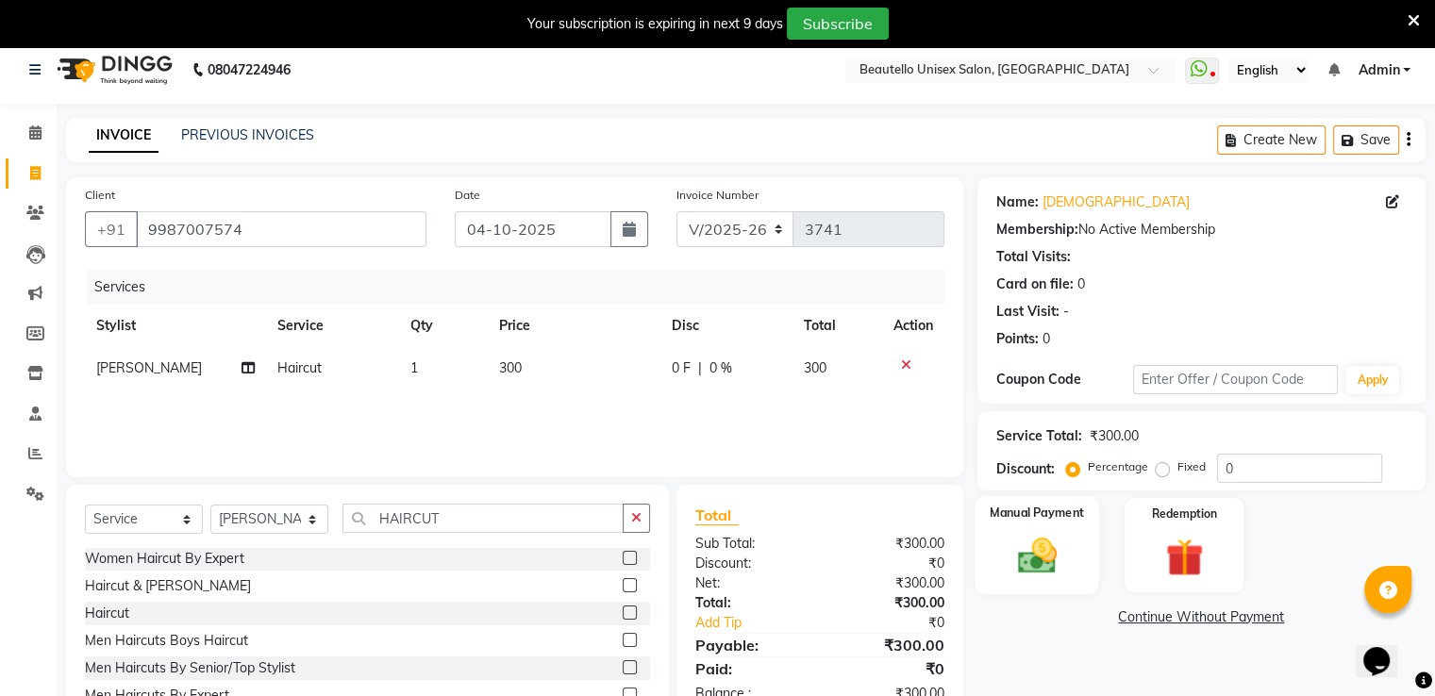
click at [1069, 567] on div "Manual Payment" at bounding box center [1037, 544] width 124 height 97
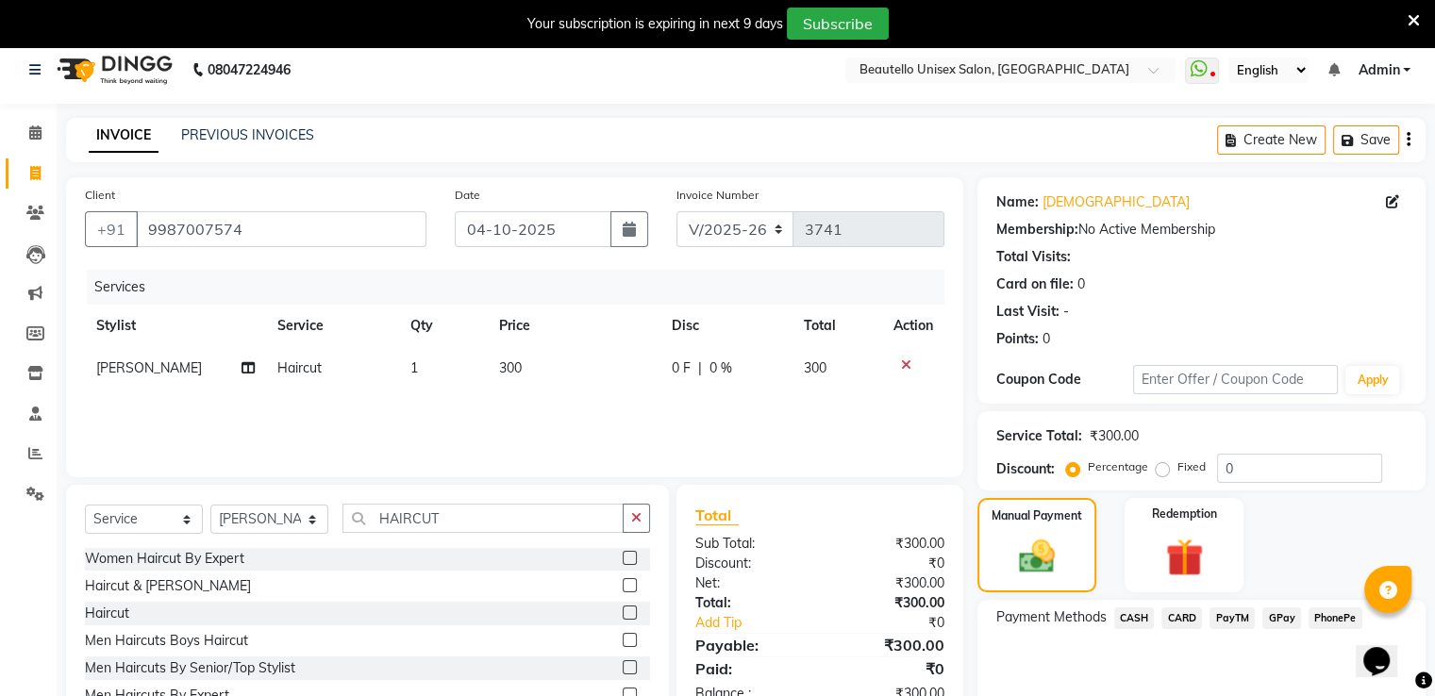
click at [1241, 612] on span "PayTM" at bounding box center [1232, 619] width 45 height 22
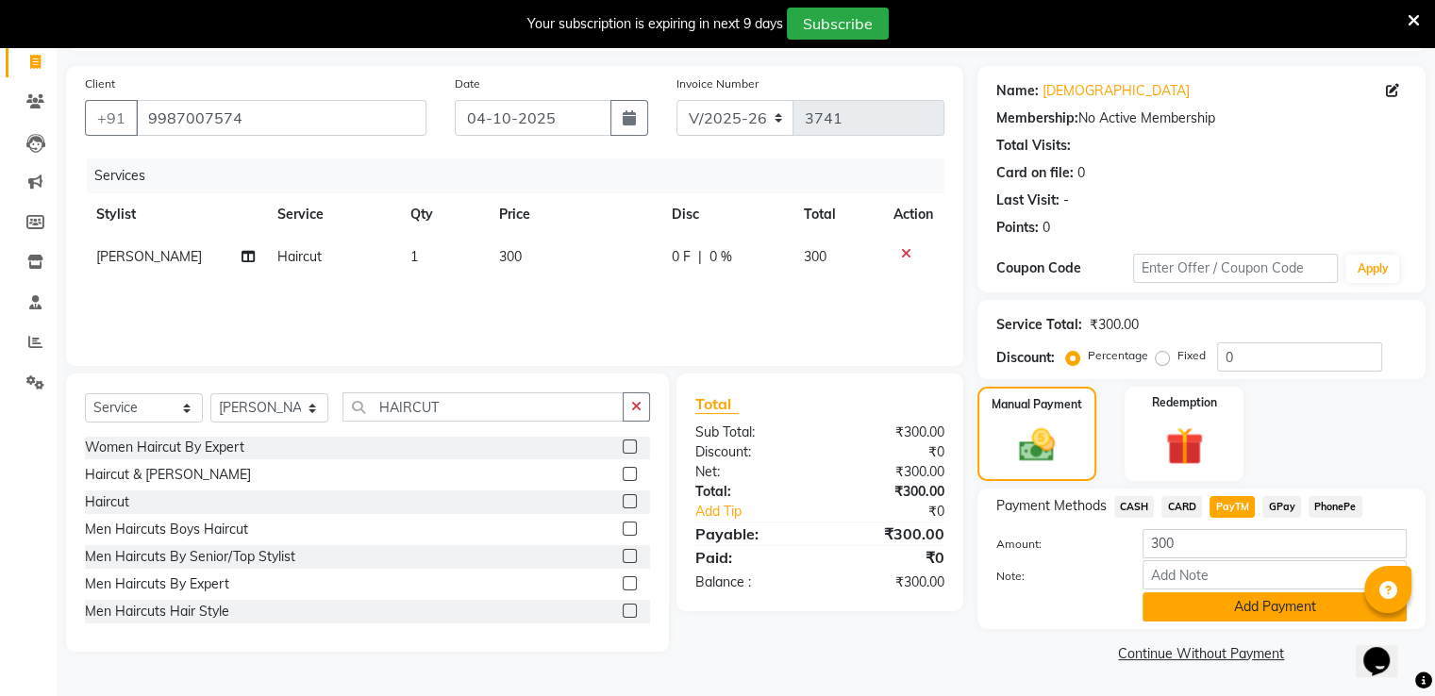
click at [1242, 598] on button "Add Payment" at bounding box center [1275, 607] width 264 height 29
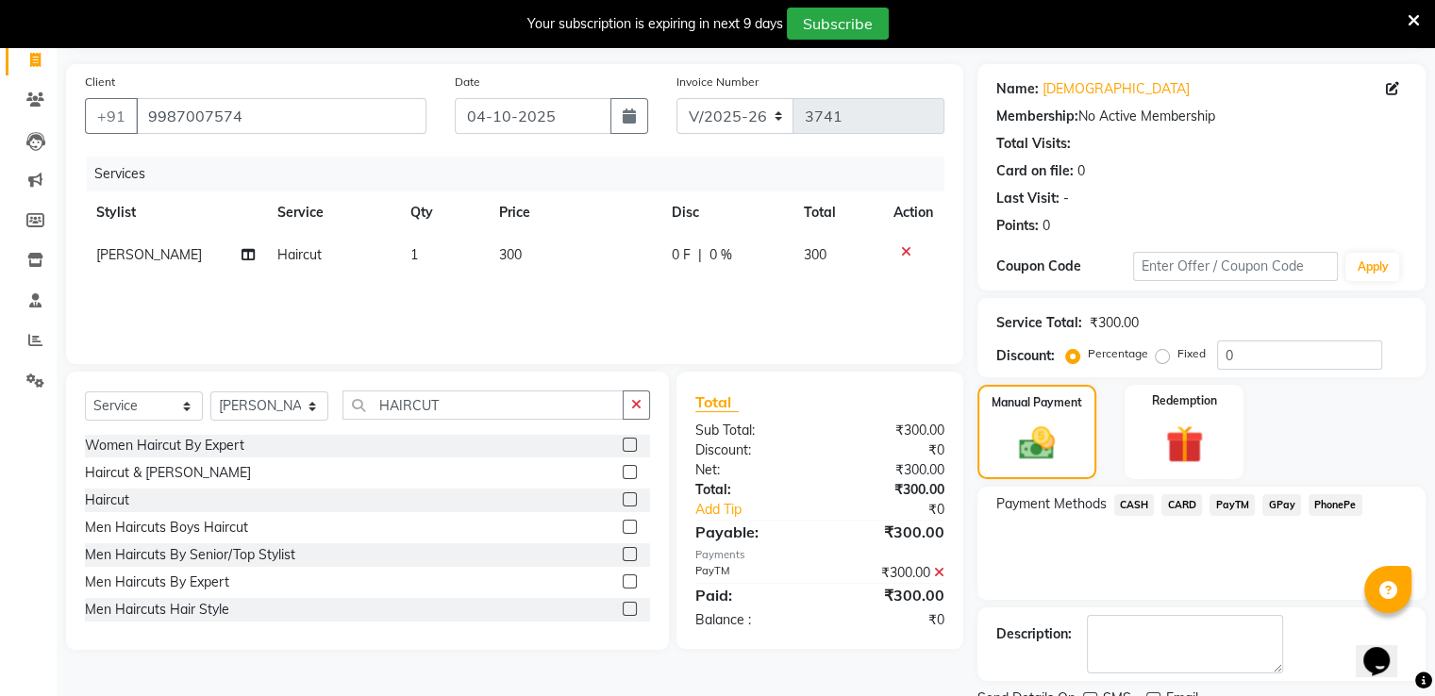
scroll to position [200, 0]
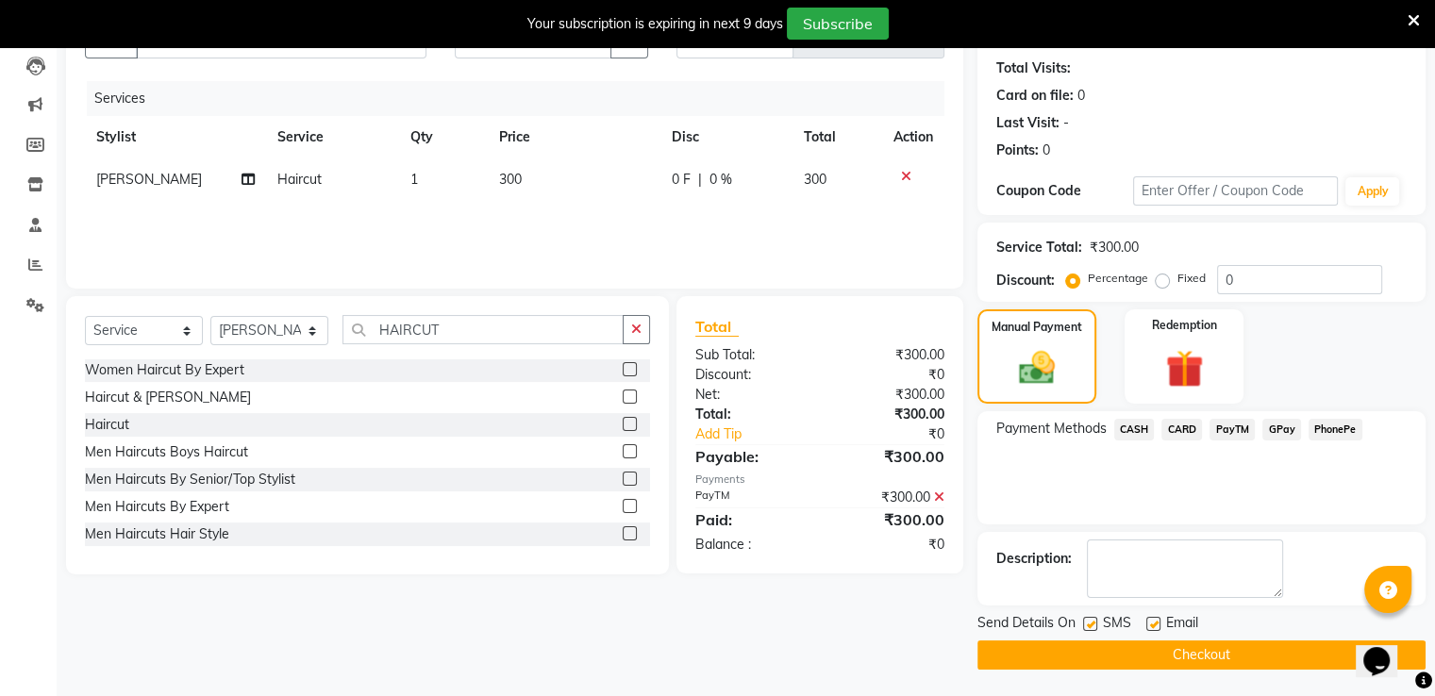
click at [1089, 624] on label at bounding box center [1090, 624] width 14 height 14
click at [1089, 624] on input "checkbox" at bounding box center [1089, 625] width 12 height 12
checkbox input "false"
click at [1101, 658] on button "Checkout" at bounding box center [1202, 655] width 448 height 29
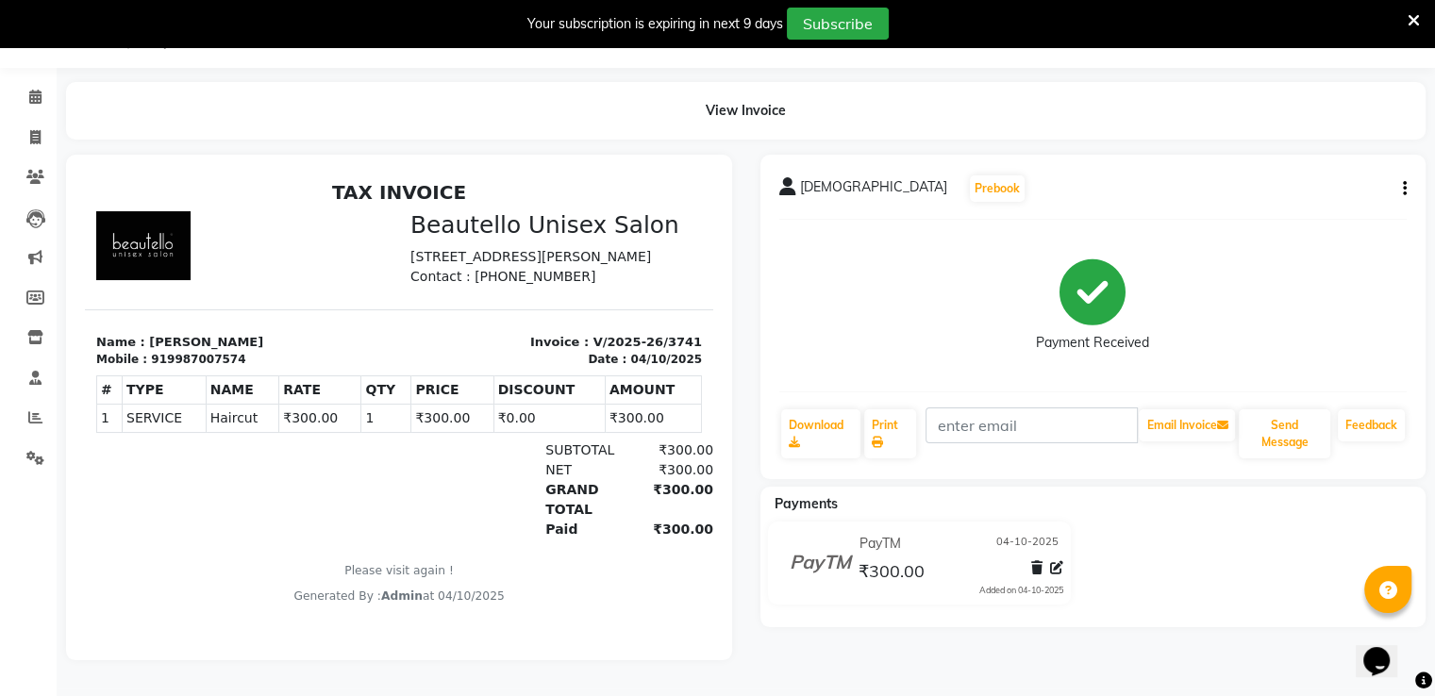
click at [1101, 658] on div "[PERSON_NAME] Prebook Payment Received Download Print Email Invoice Send Messag…" at bounding box center [1093, 408] width 694 height 506
